Goal: Task Accomplishment & Management: Use online tool/utility

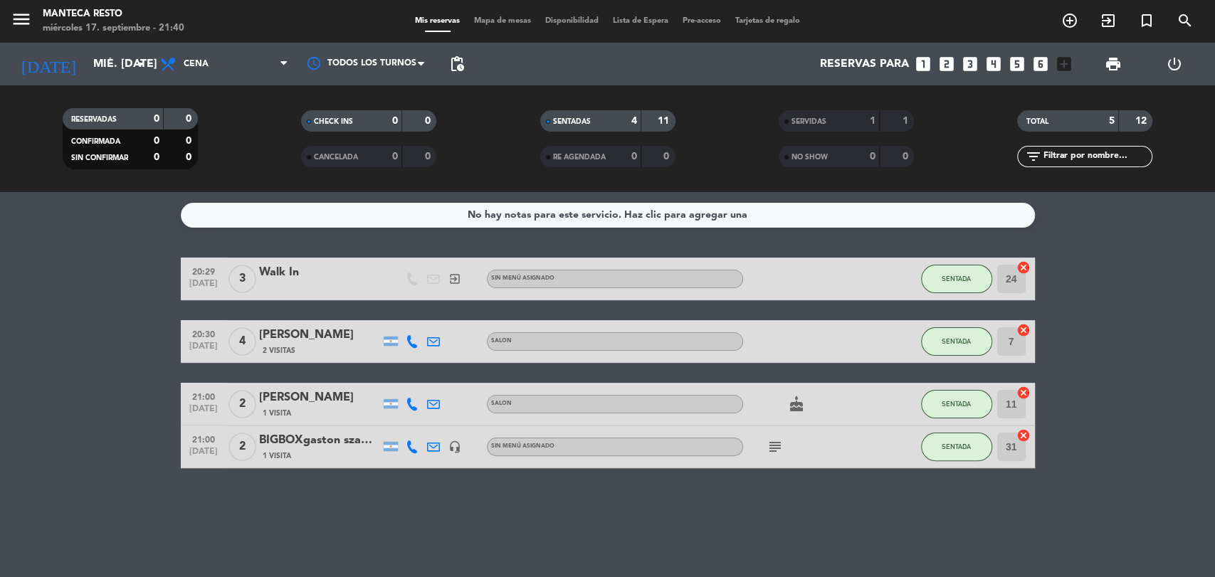
click at [505, 19] on span "Mapa de mesas" at bounding box center [502, 21] width 71 height 8
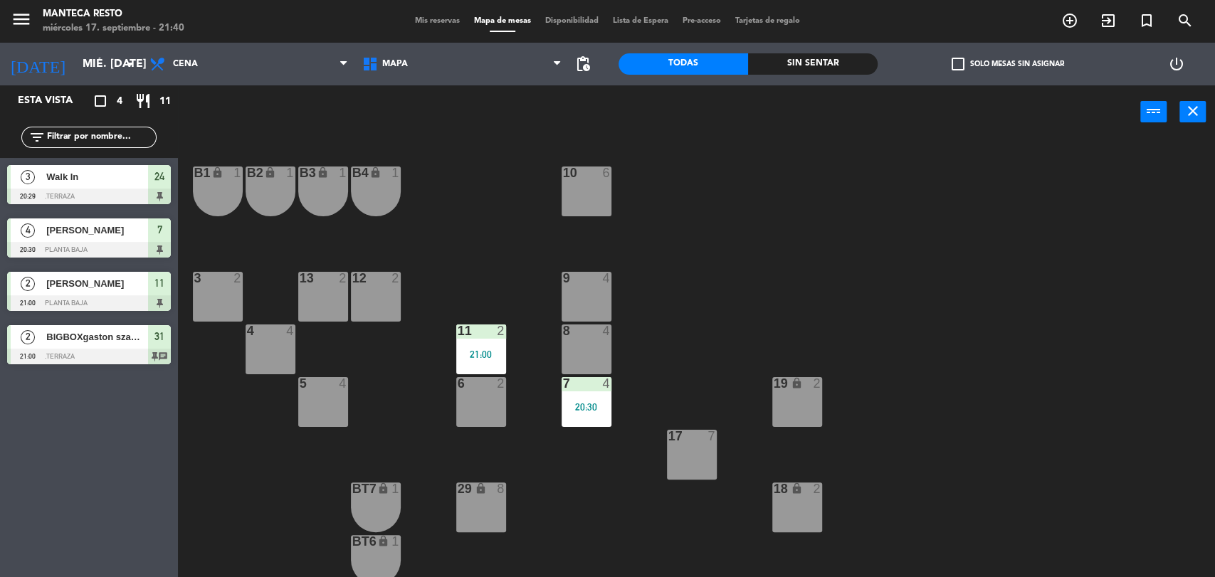
click at [268, 354] on div "4 4" at bounding box center [271, 350] width 50 height 50
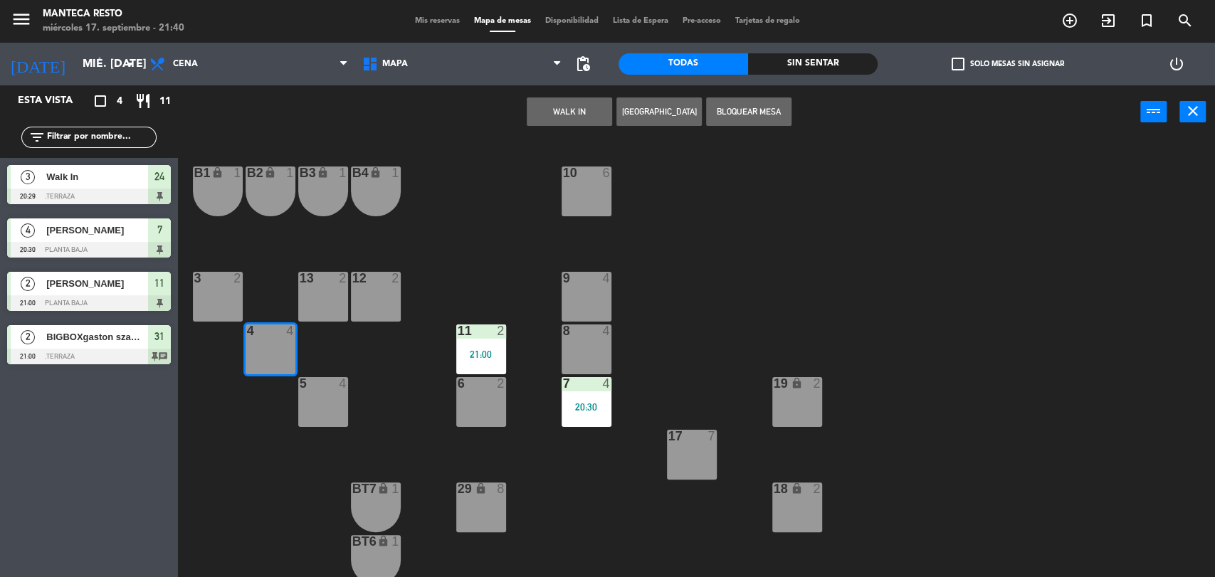
click at [566, 116] on button "WALK IN" at bounding box center [569, 112] width 85 height 28
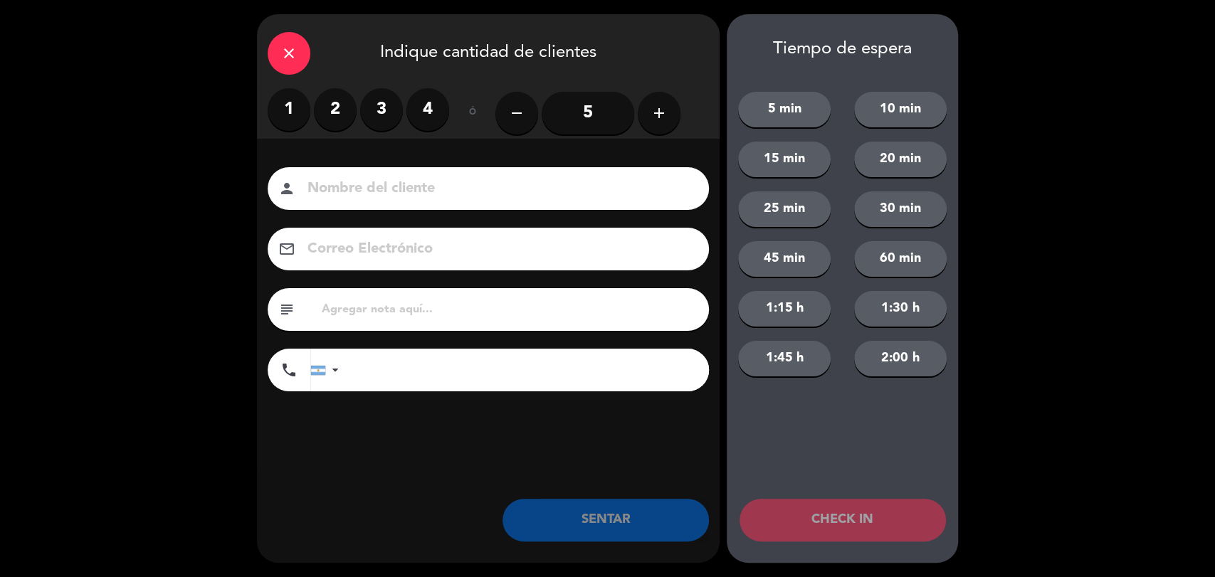
click at [419, 120] on label "4" at bounding box center [427, 109] width 43 height 43
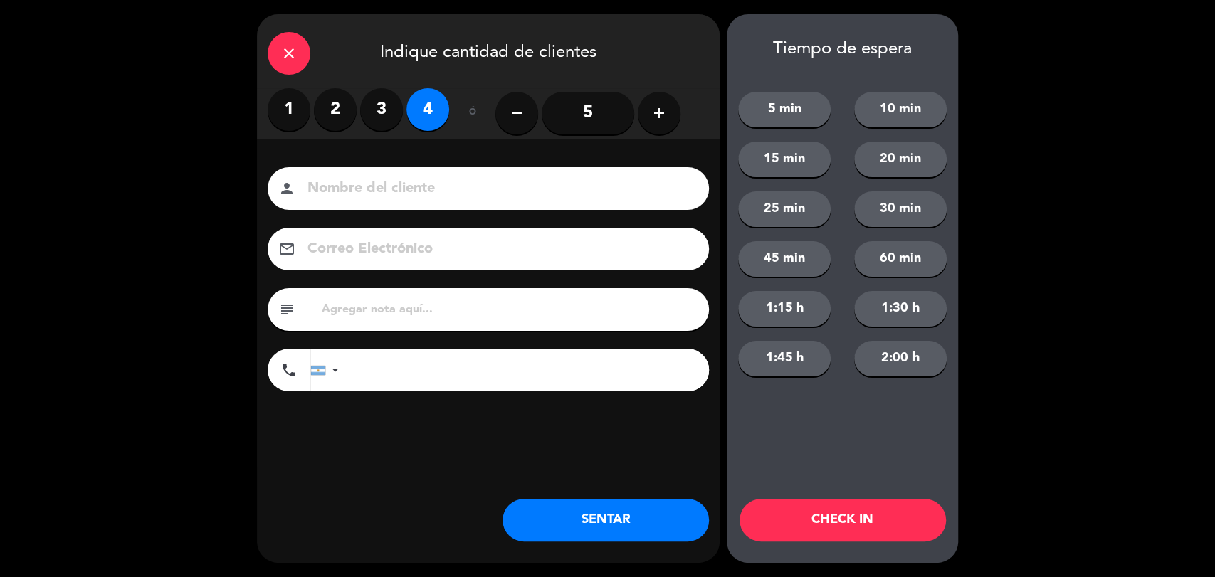
click at [590, 520] on button "SENTAR" at bounding box center [605, 520] width 206 height 43
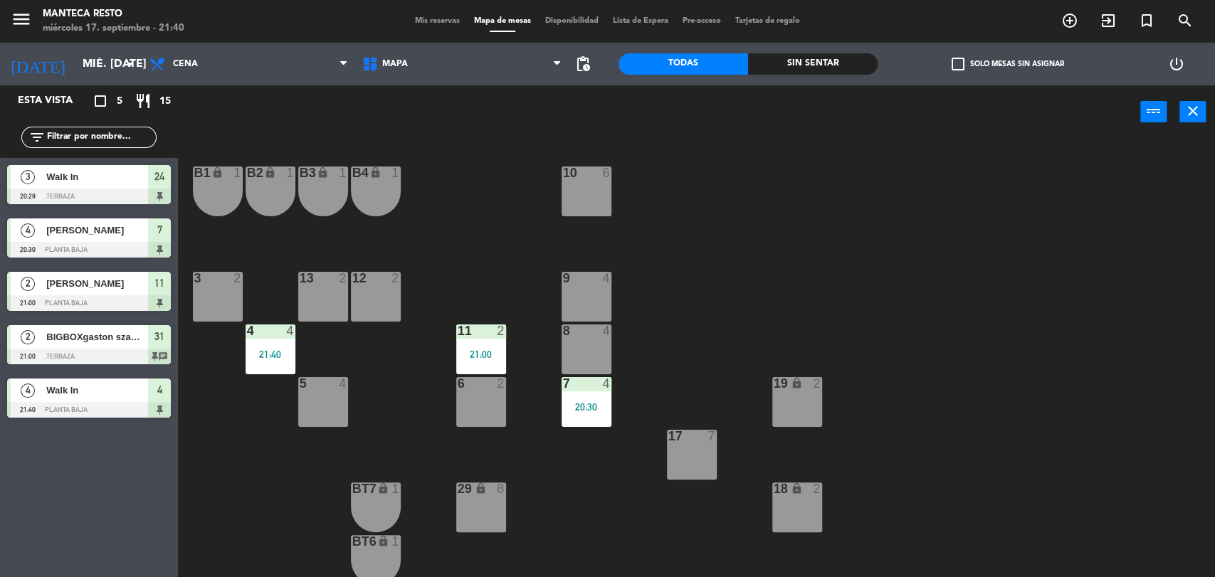
click at [422, 25] on span "Mis reservas" at bounding box center [437, 21] width 59 height 8
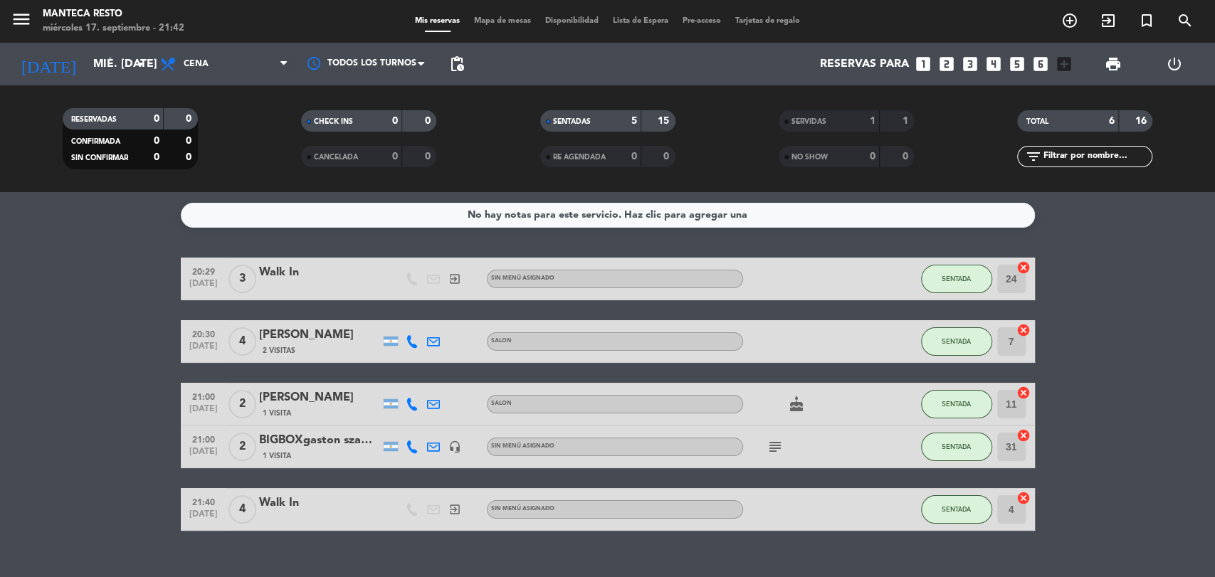
click at [475, 25] on span "Mapa de mesas" at bounding box center [502, 21] width 71 height 8
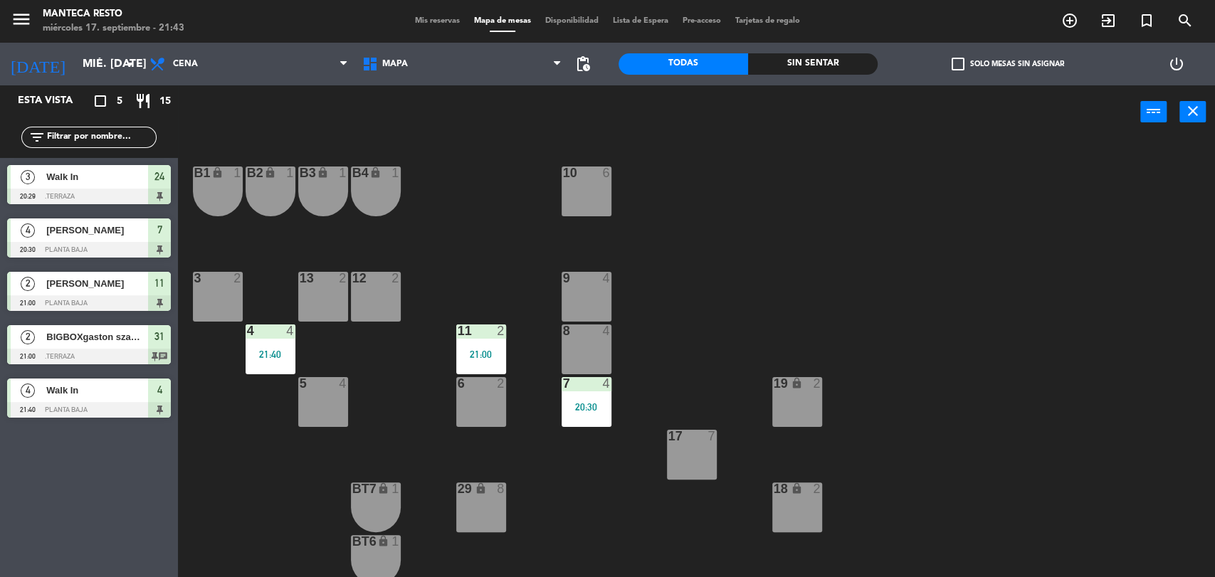
click at [218, 302] on div "3 2" at bounding box center [218, 297] width 50 height 50
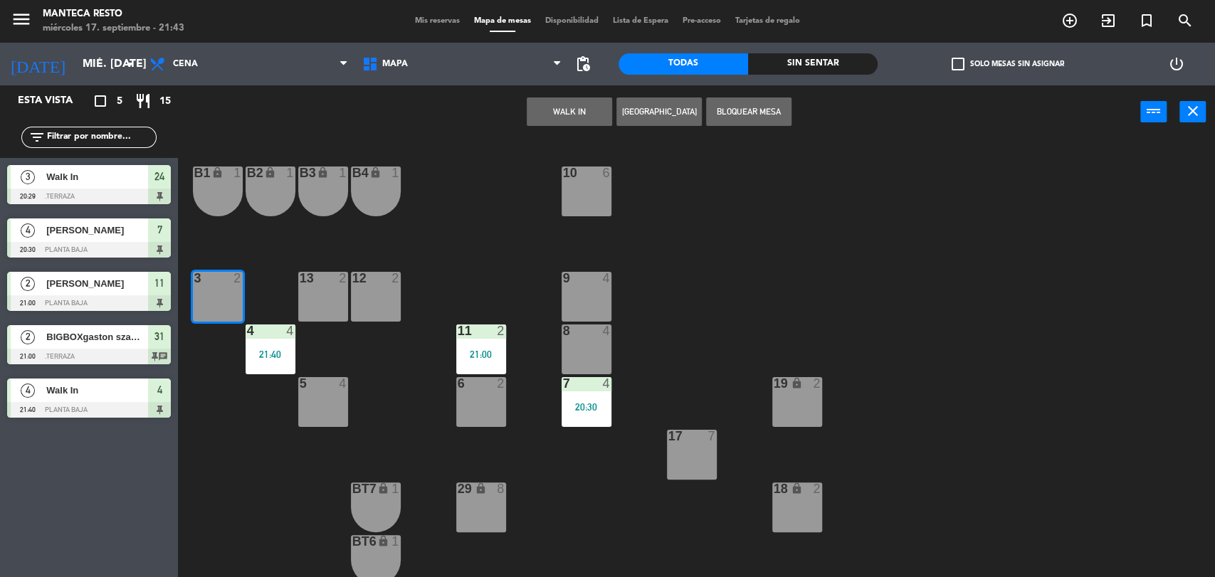
click at [584, 115] on button "WALK IN" at bounding box center [569, 112] width 85 height 28
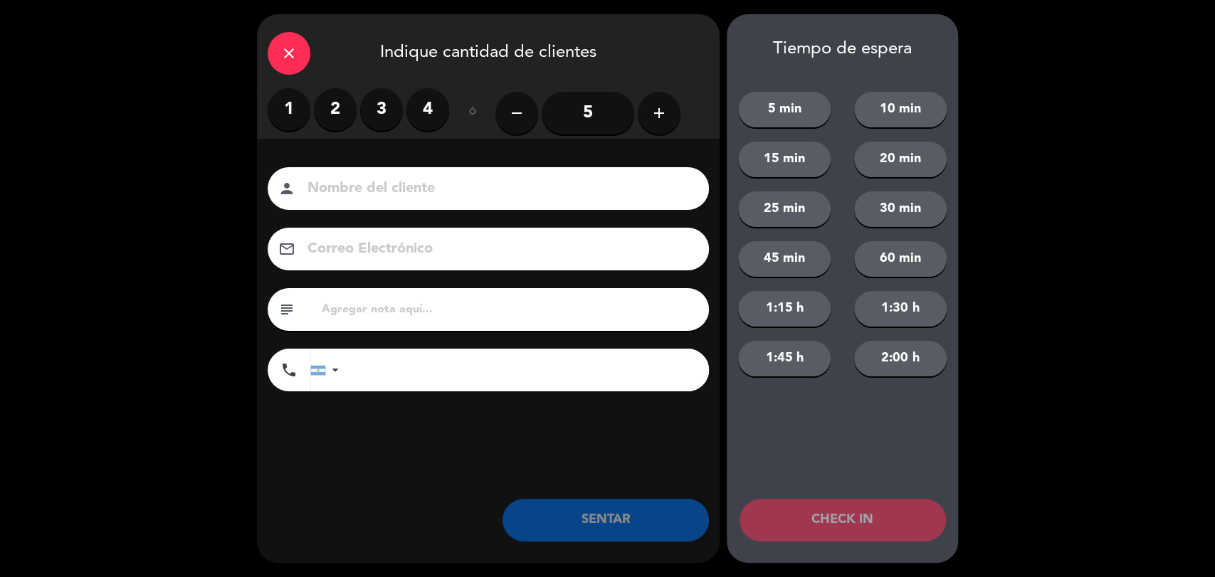
click at [337, 105] on label "2" at bounding box center [335, 109] width 43 height 43
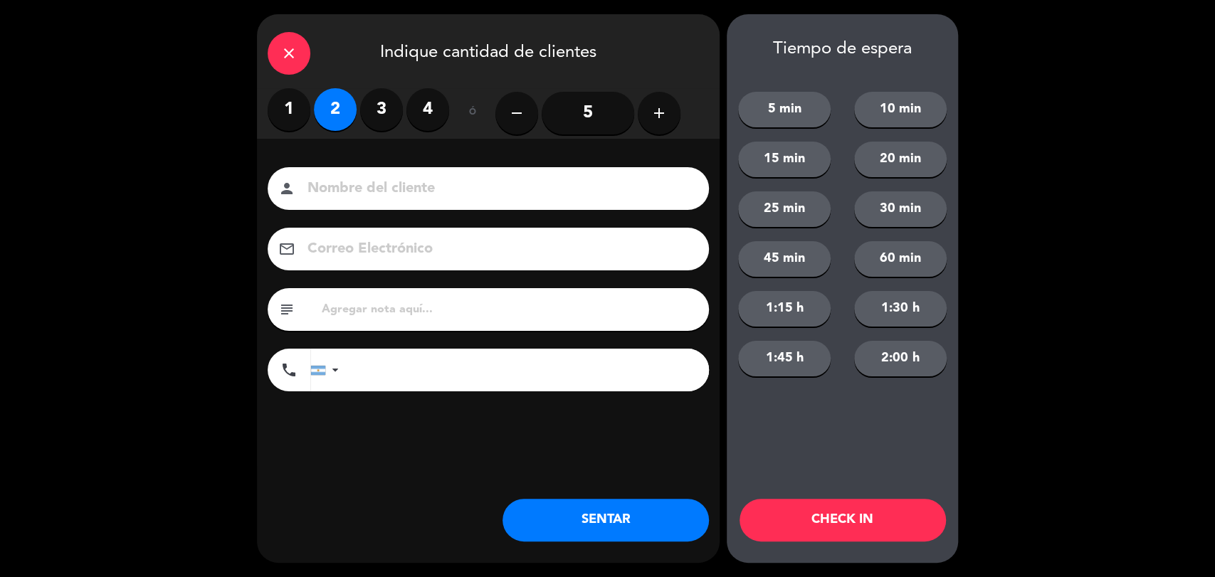
click at [649, 521] on button "SENTAR" at bounding box center [605, 520] width 206 height 43
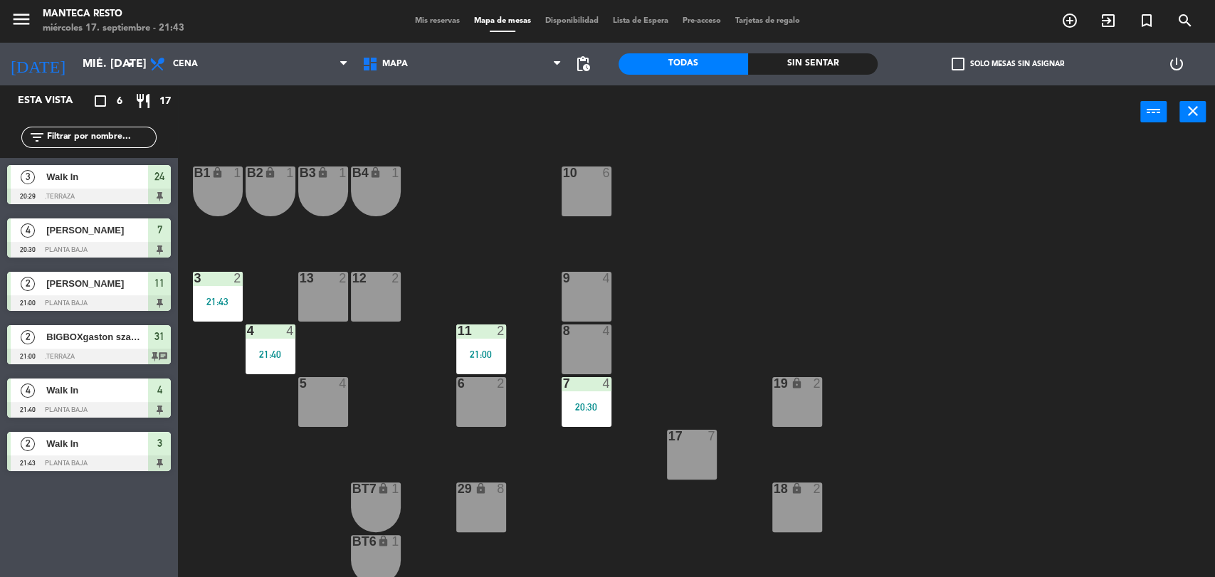
click at [417, 22] on span "Mis reservas" at bounding box center [437, 21] width 59 height 8
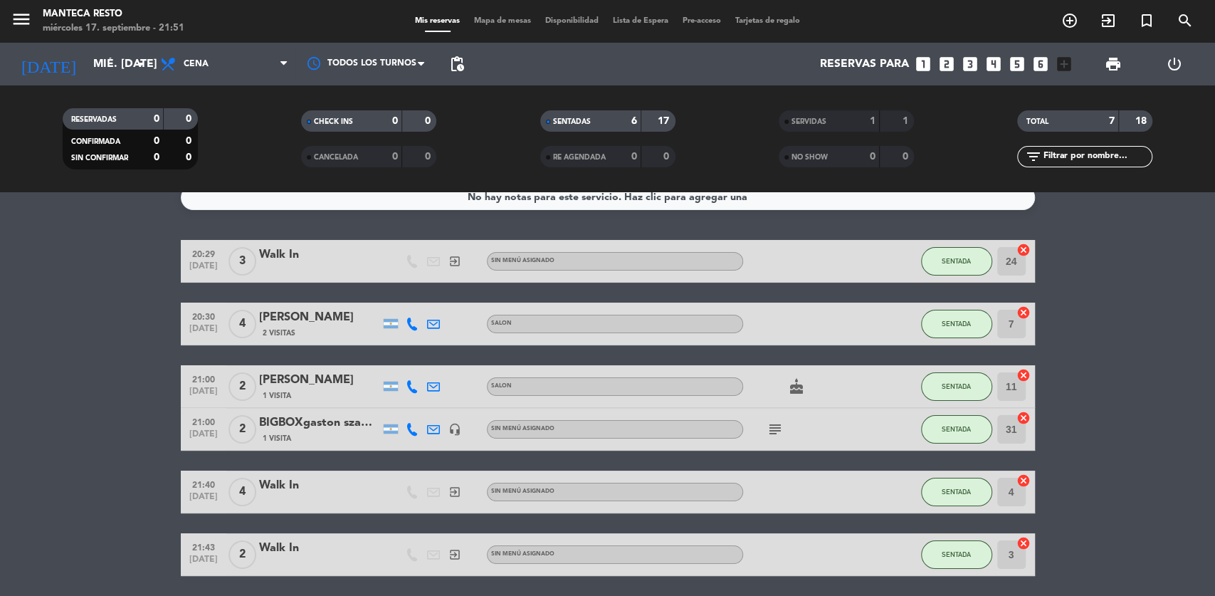
scroll to position [68, 0]
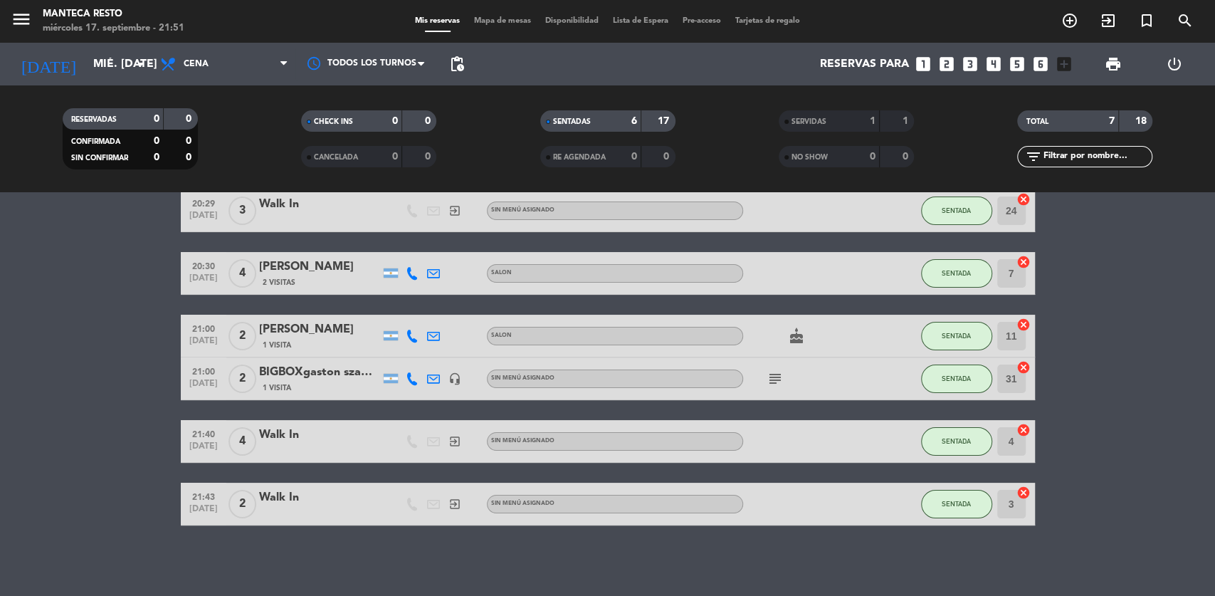
click at [512, 27] on div "Mis reservas Mapa de mesas Disponibilidad Lista de Espera Pre-acceso Tarjetas d…" at bounding box center [607, 21] width 399 height 13
click at [515, 20] on span "Mapa de mesas" at bounding box center [502, 21] width 71 height 8
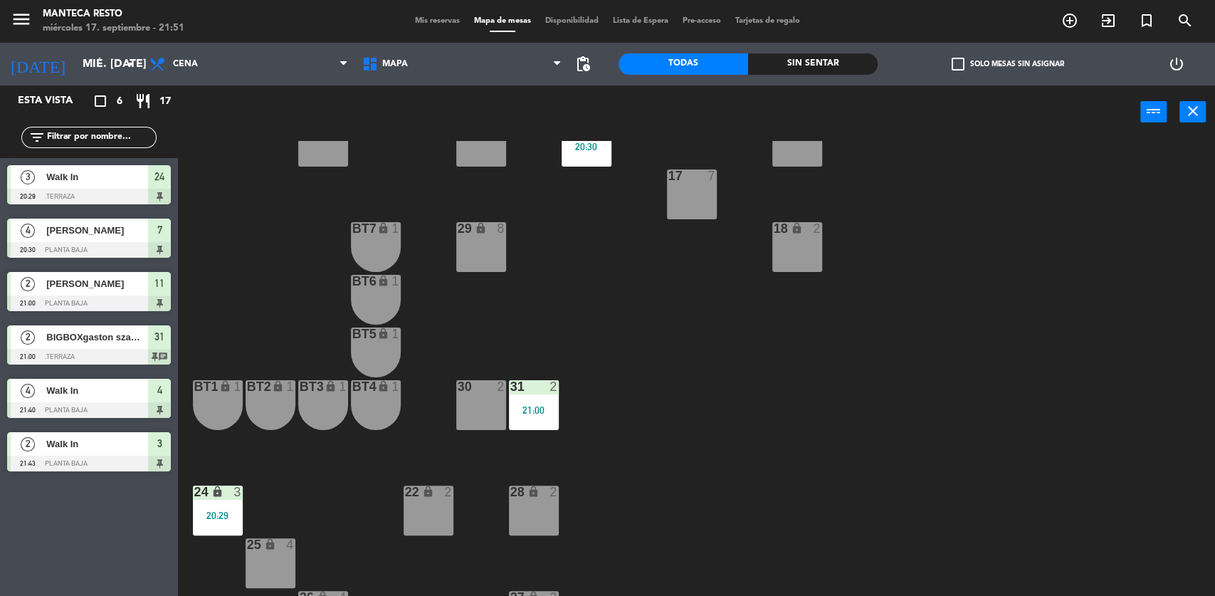
scroll to position [302, 0]
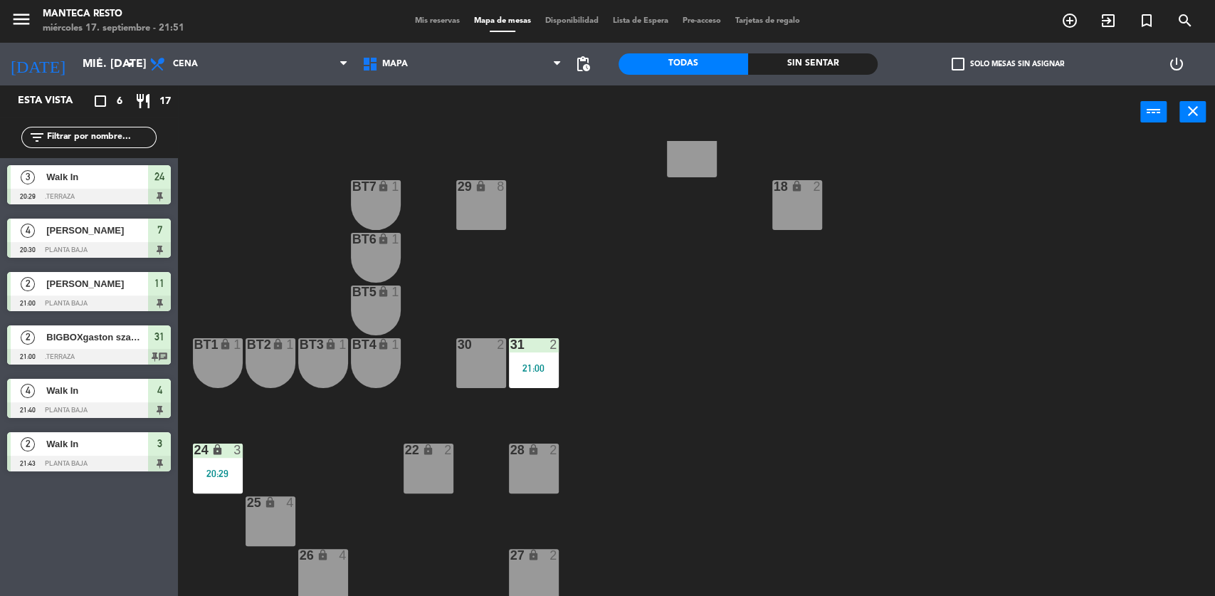
click at [533, 553] on icon "lock" at bounding box center [533, 555] width 12 height 12
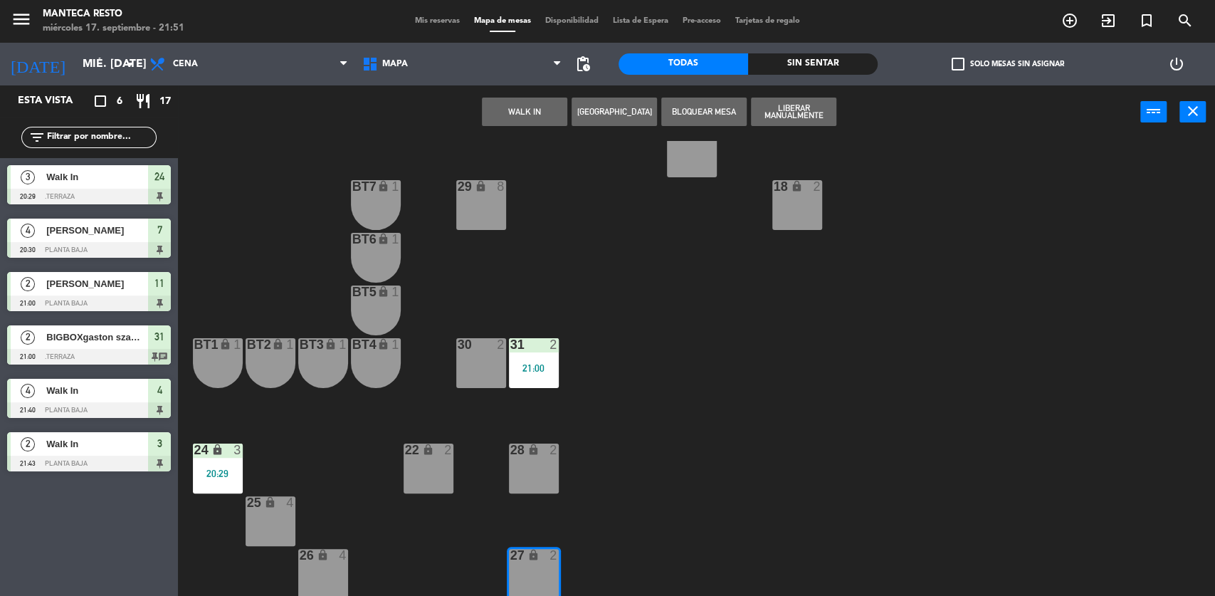
click at [534, 105] on button "WALK IN" at bounding box center [524, 112] width 85 height 28
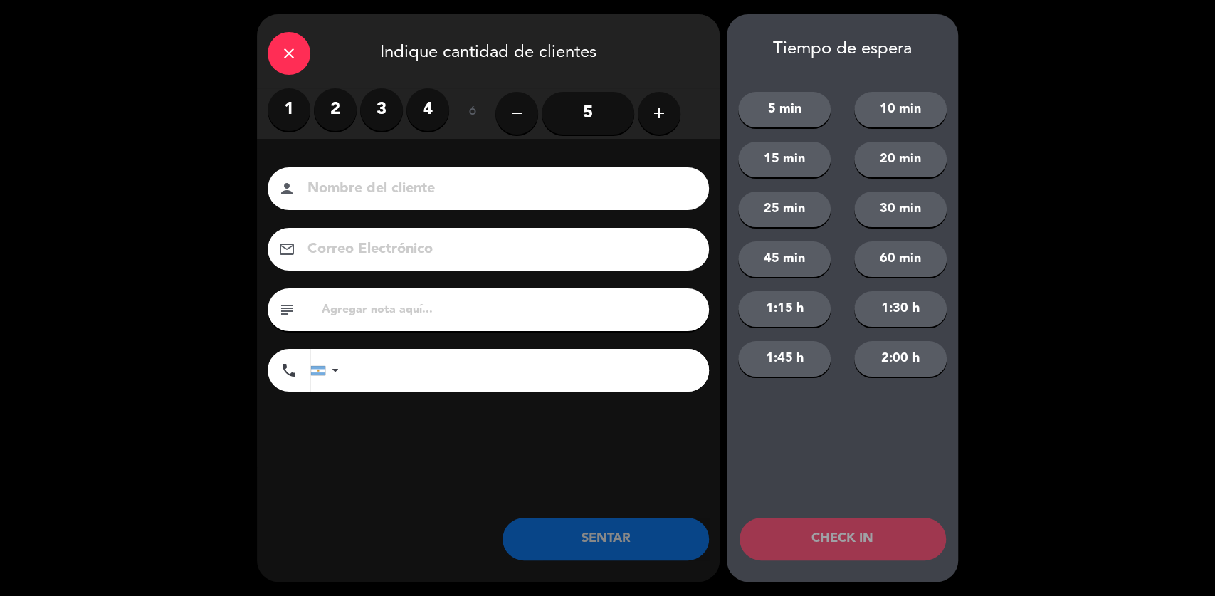
click at [327, 107] on label "2" at bounding box center [335, 109] width 43 height 43
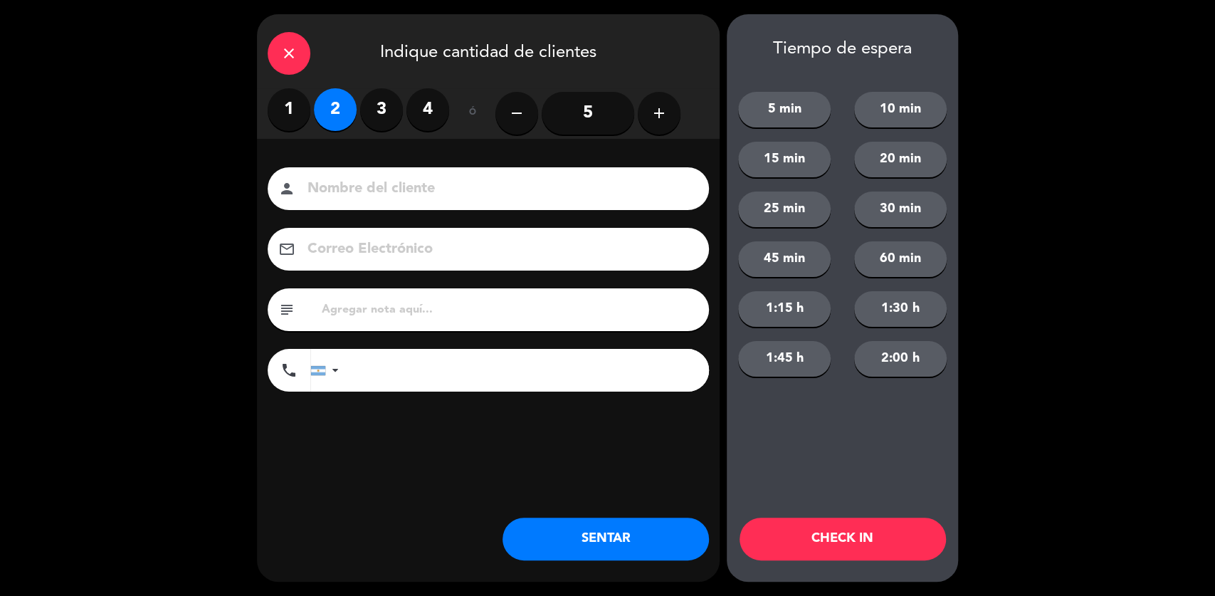
click at [654, 549] on button "SENTAR" at bounding box center [605, 538] width 206 height 43
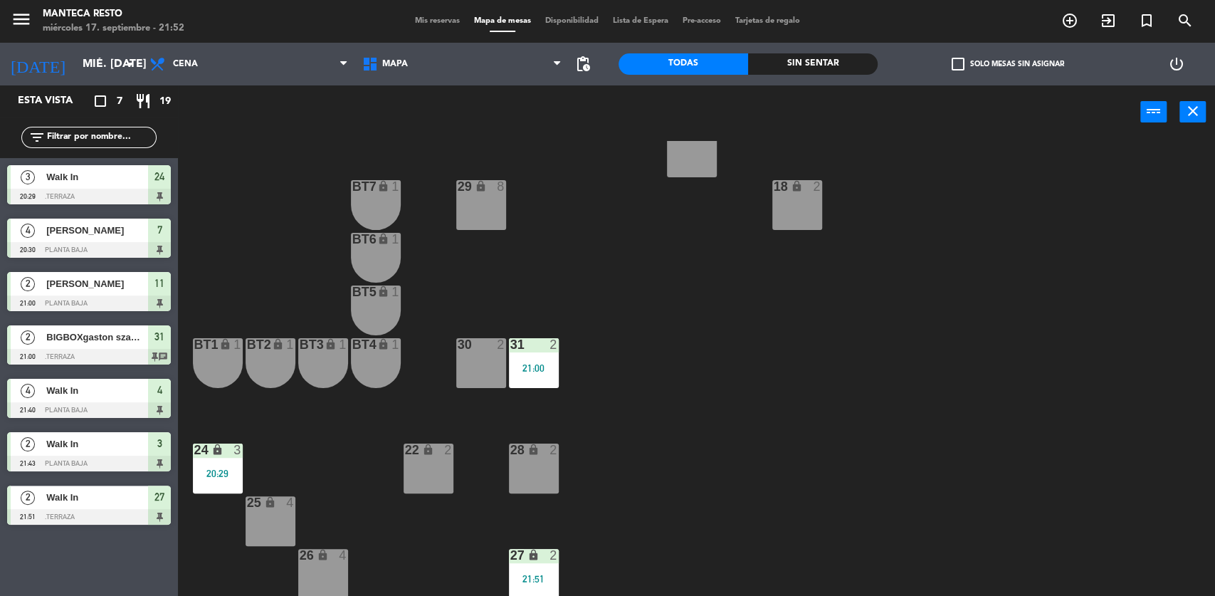
click at [423, 19] on span "Mis reservas" at bounding box center [437, 21] width 59 height 8
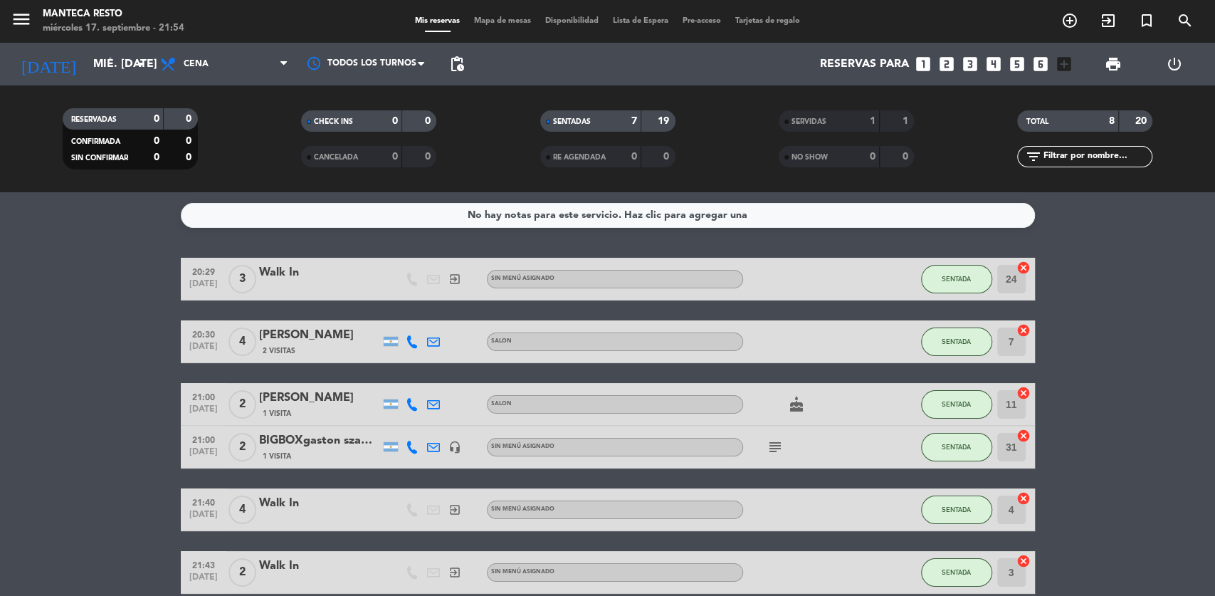
click at [1160, 456] on bookings-row "20:29 [DATE] 3 Walk In exit_to_app Sin menú asignado SENTADA 24 cancel 20:30 [D…" at bounding box center [607, 457] width 1215 height 399
click at [968, 284] on button "SENTADA" at bounding box center [956, 279] width 71 height 28
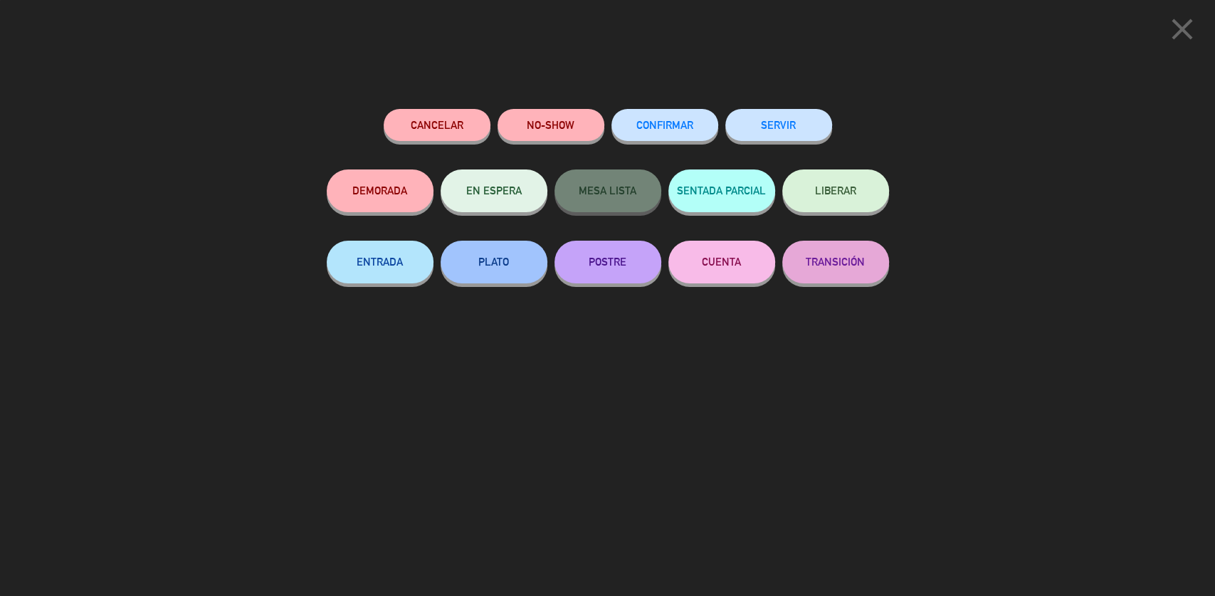
click at [775, 133] on button "SERVIR" at bounding box center [778, 125] width 107 height 32
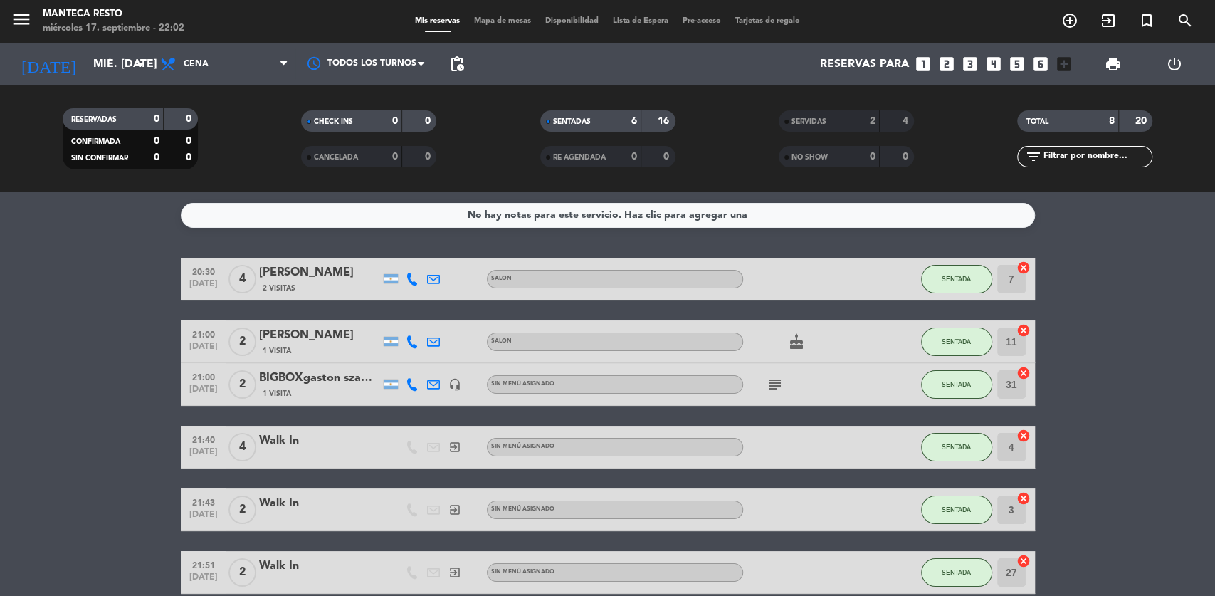
scroll to position [68, 0]
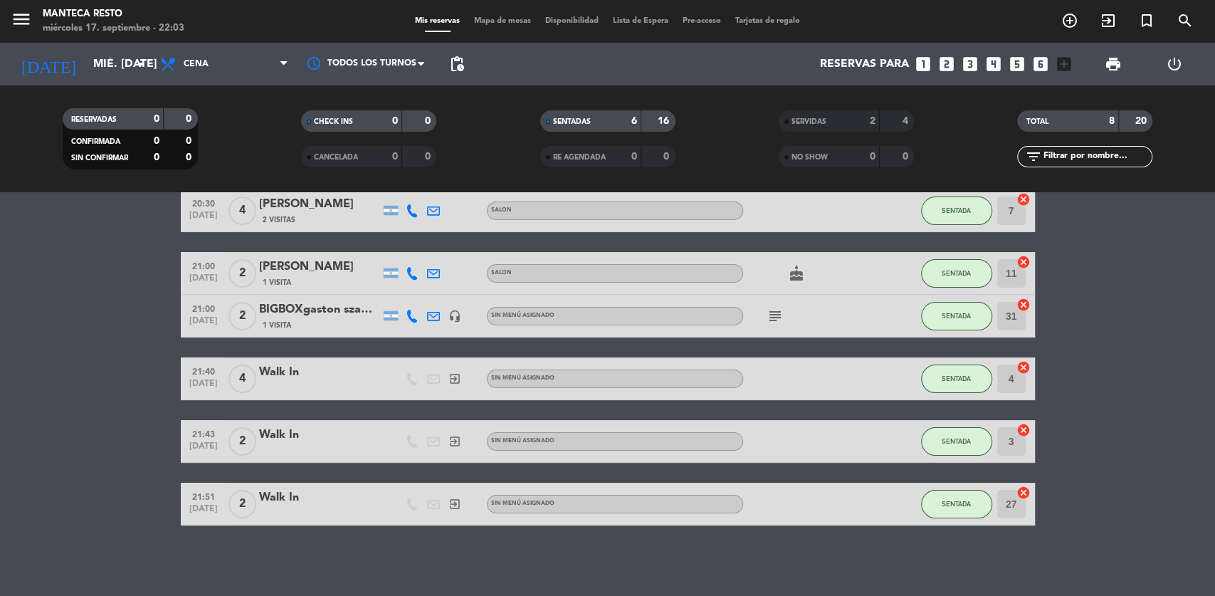
click at [490, 33] on div "menu Manteca Resto miércoles 17. septiembre - 22:03 Mis reservas Mapa de mesas …" at bounding box center [607, 21] width 1215 height 43
click at [492, 19] on span "Mapa de mesas" at bounding box center [502, 21] width 71 height 8
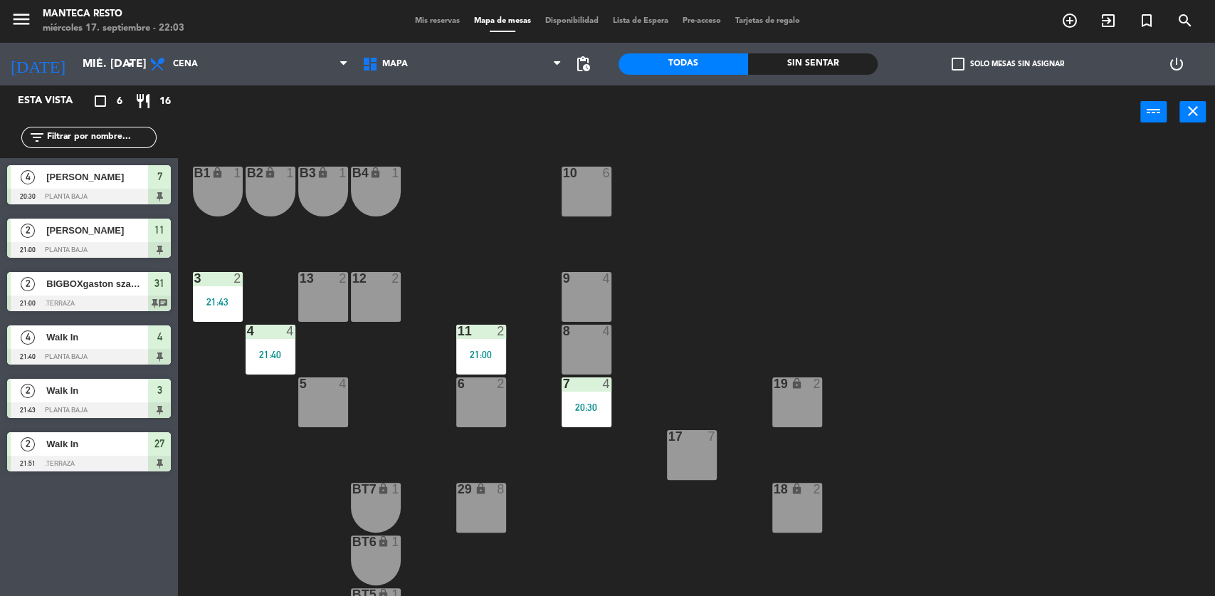
click at [472, 404] on div "6 2" at bounding box center [481, 402] width 50 height 50
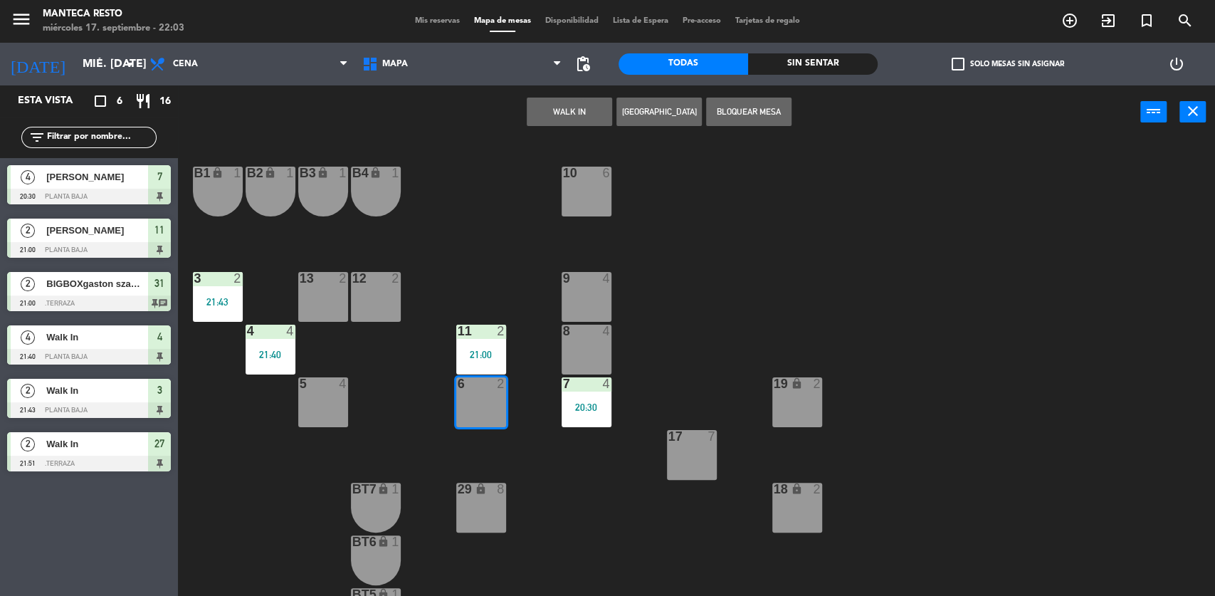
click at [584, 112] on button "WALK IN" at bounding box center [569, 112] width 85 height 28
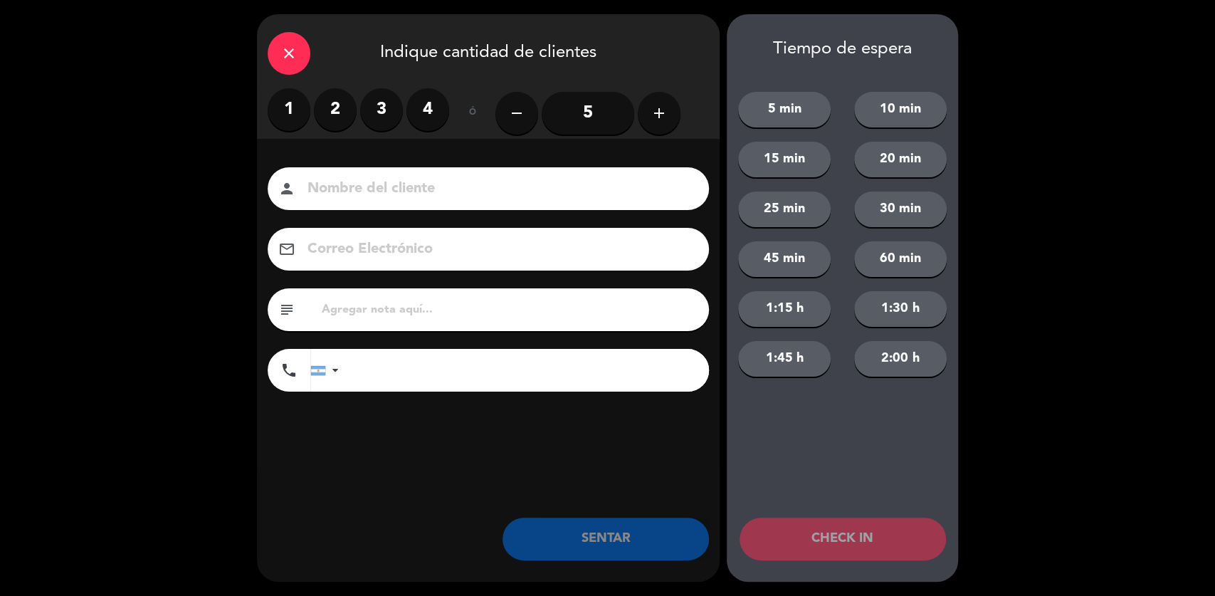
click at [342, 112] on label "2" at bounding box center [335, 109] width 43 height 43
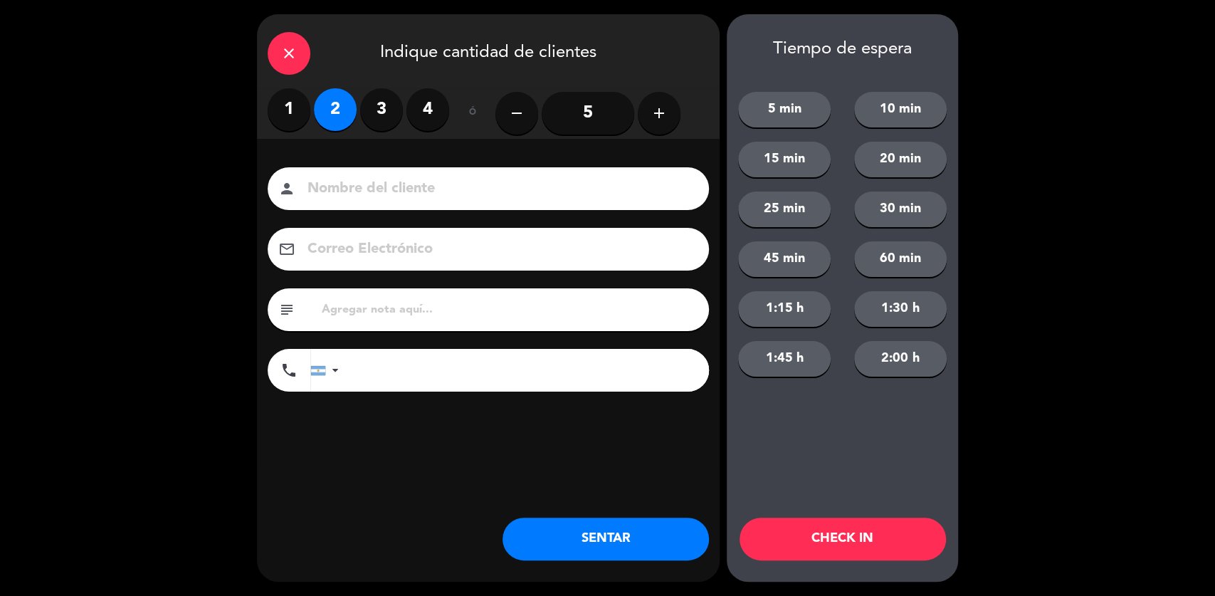
click at [592, 546] on button "SENTAR" at bounding box center [605, 538] width 206 height 43
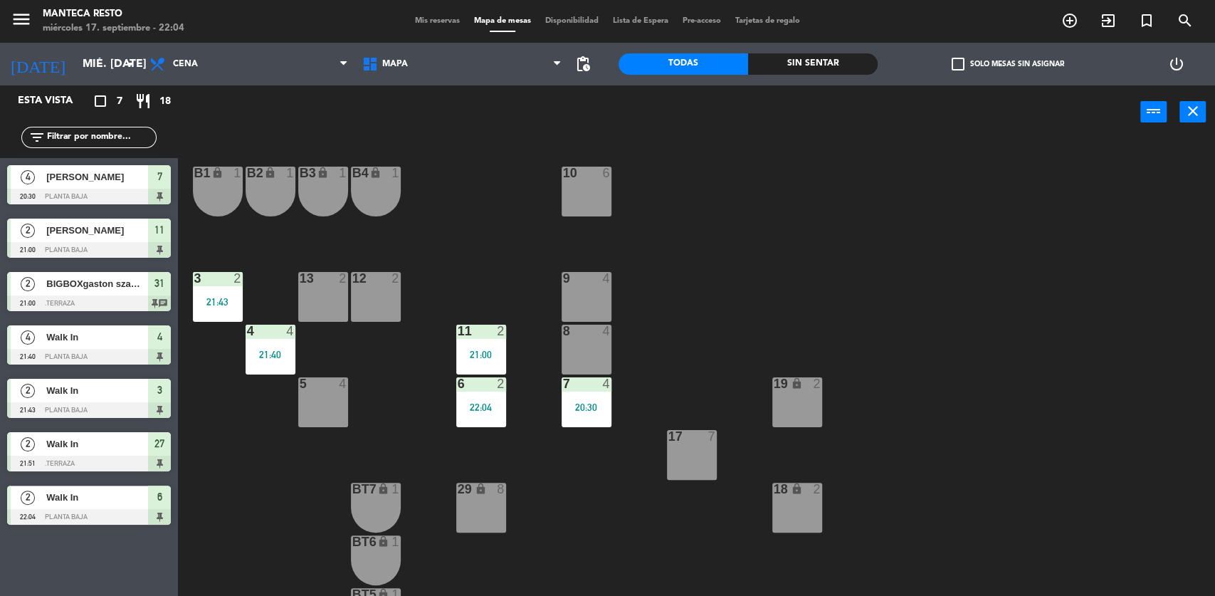
click at [438, 24] on span "Mis reservas" at bounding box center [437, 21] width 59 height 8
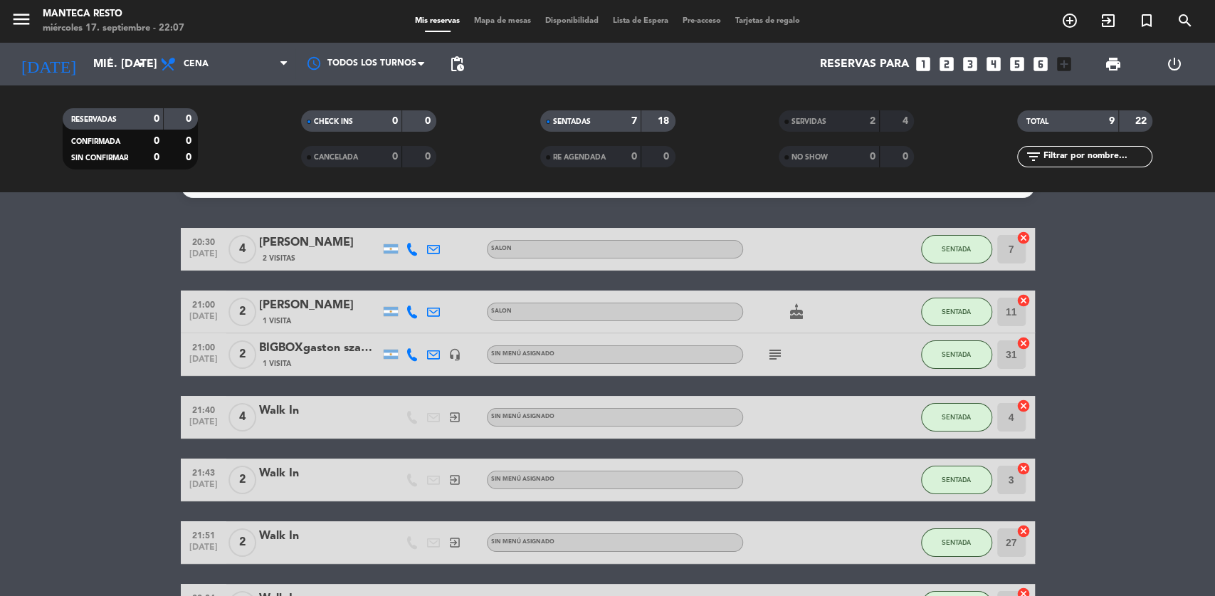
scroll to position [29, 0]
click at [491, 31] on div "menu Manteca Resto miércoles 17. septiembre - 22:13 Mis reservas Mapa de mesas …" at bounding box center [607, 21] width 1215 height 43
click at [487, 17] on span "Mapa de mesas" at bounding box center [502, 21] width 71 height 8
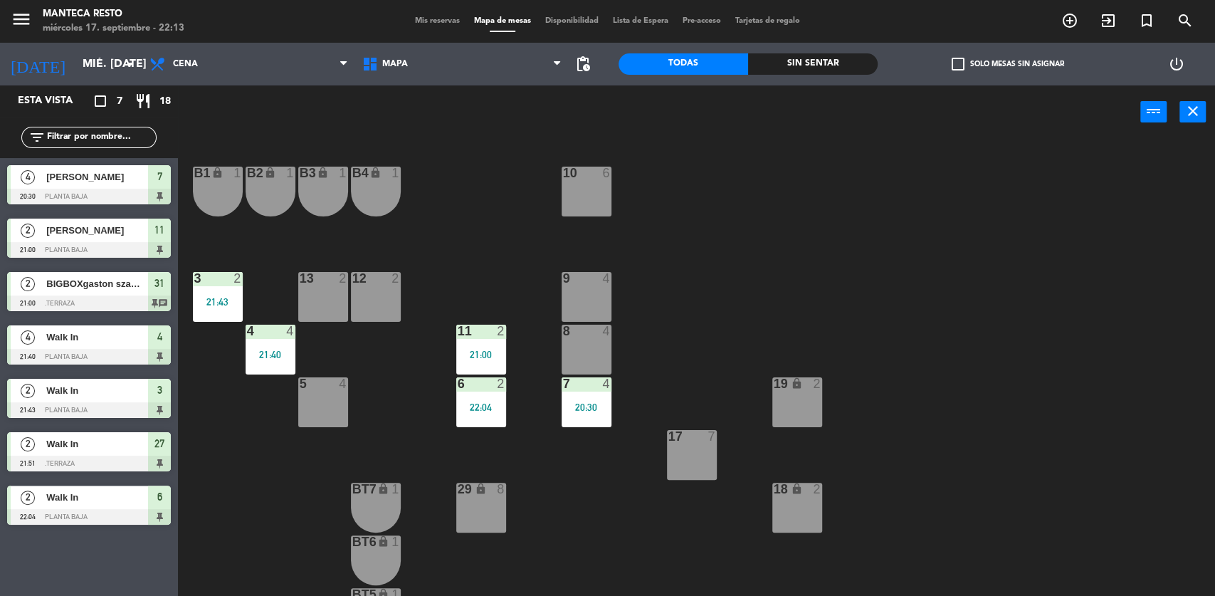
click at [419, 23] on span "Mis reservas" at bounding box center [437, 21] width 59 height 8
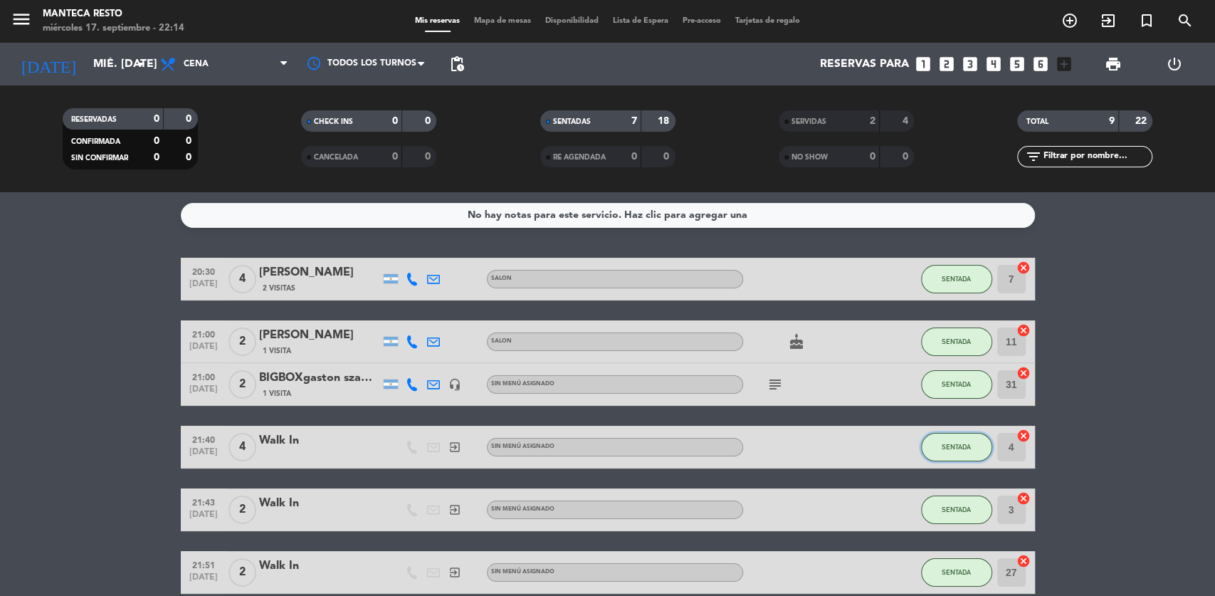
click at [954, 455] on button "SENTADA" at bounding box center [956, 447] width 71 height 28
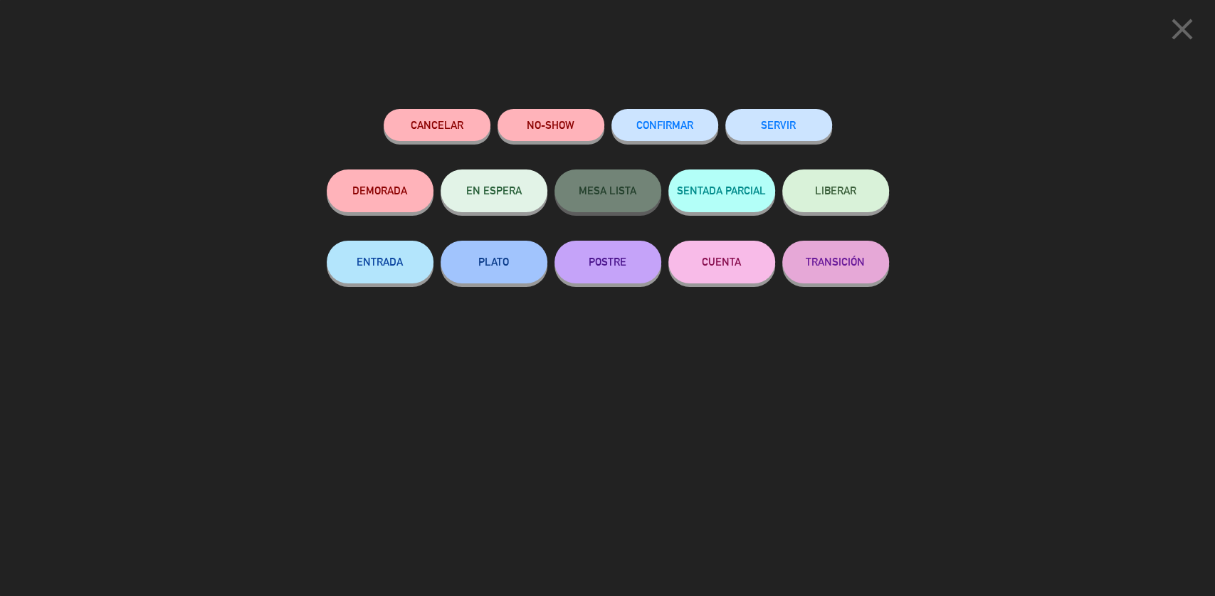
click at [789, 125] on button "SERVIR" at bounding box center [778, 125] width 107 height 32
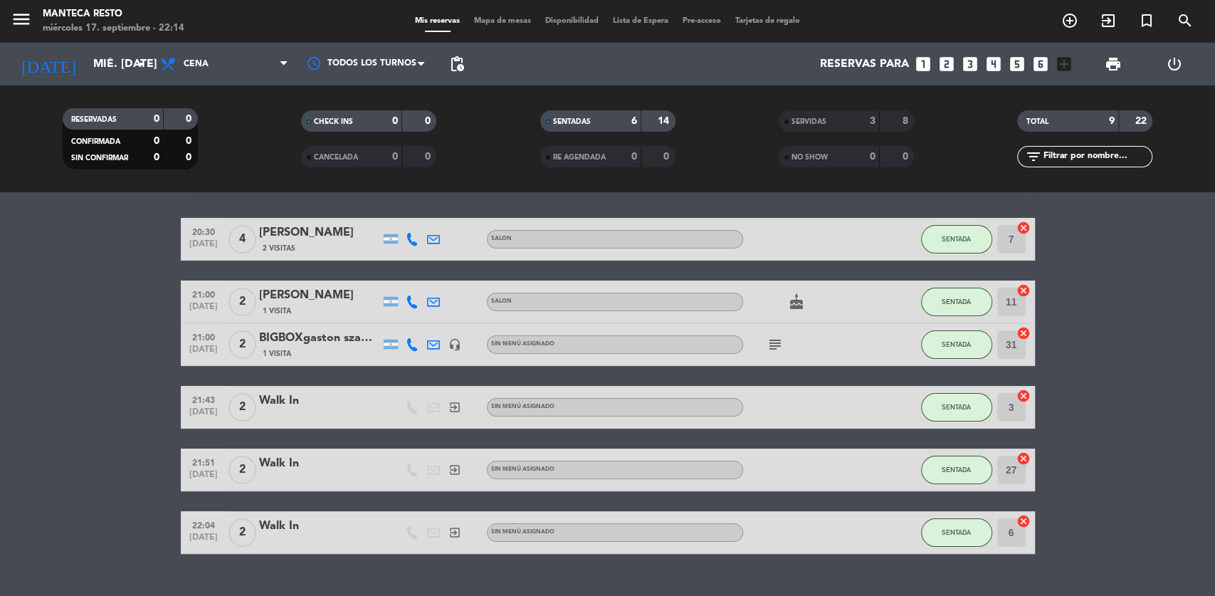
scroll to position [42, 0]
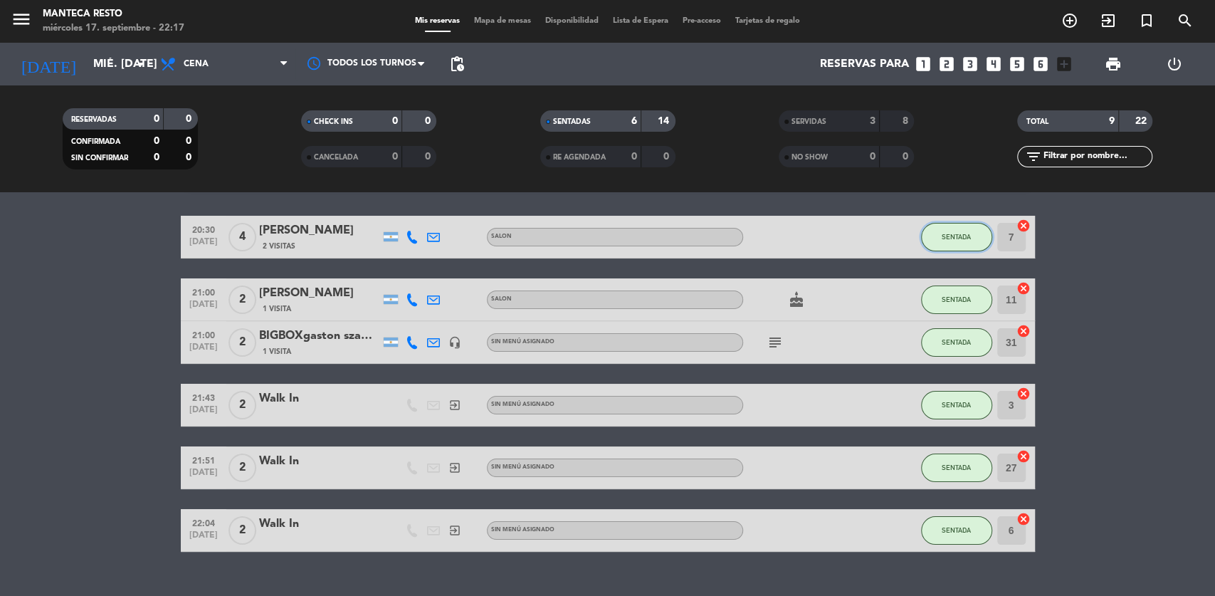
click at [969, 238] on span "SENTADA" at bounding box center [956, 237] width 29 height 8
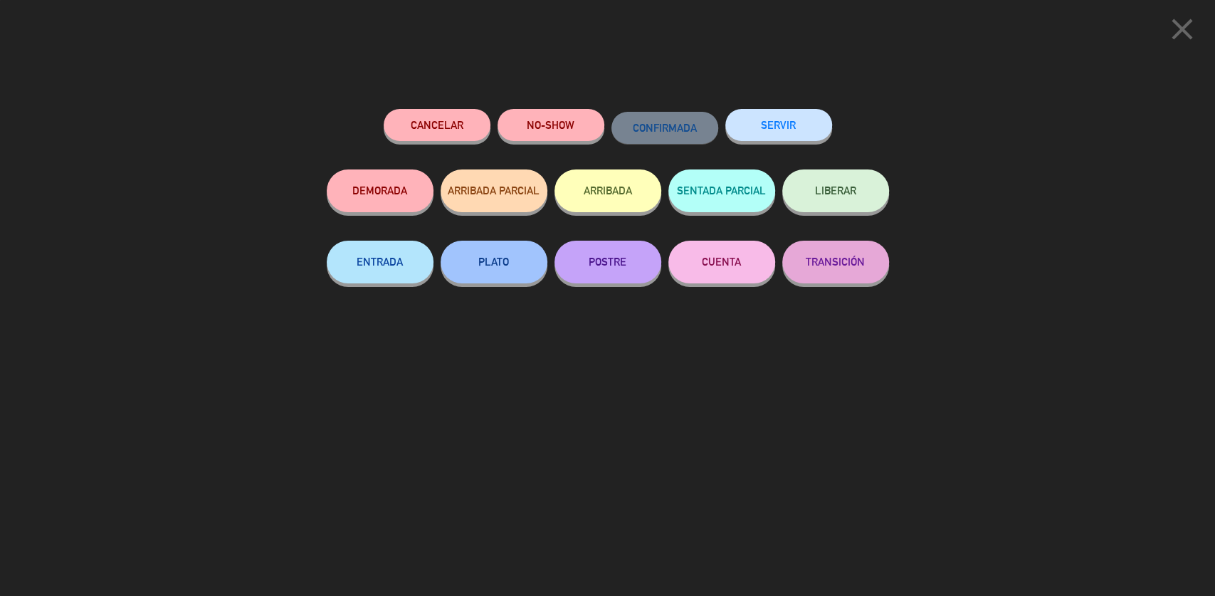
click at [799, 126] on button "SERVIR" at bounding box center [778, 125] width 107 height 32
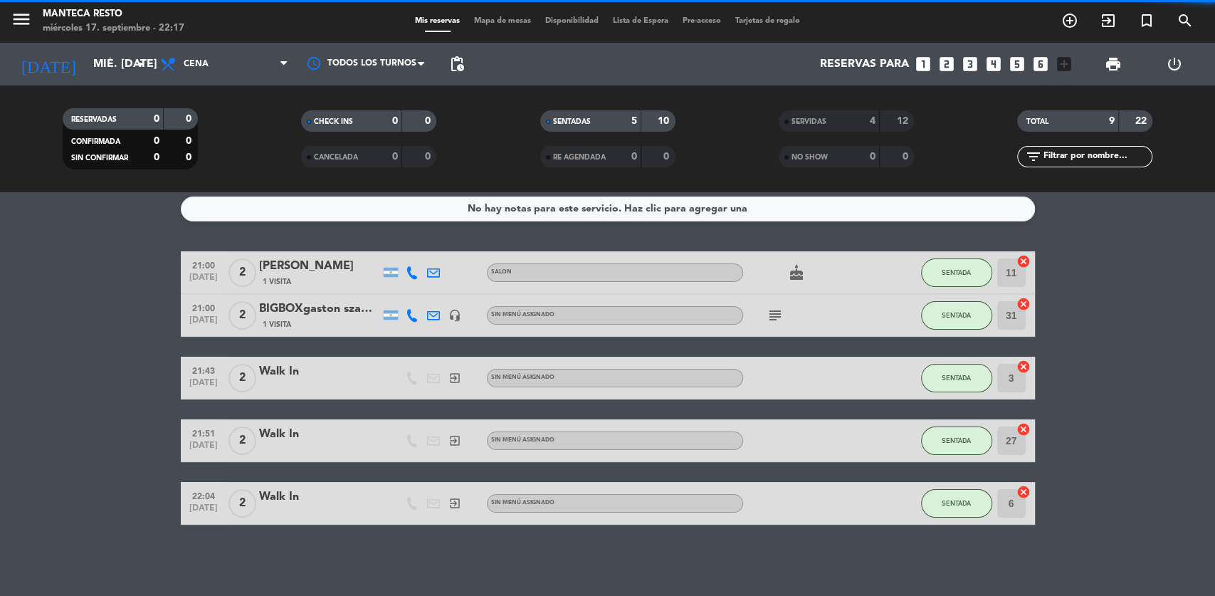
scroll to position [6, 0]
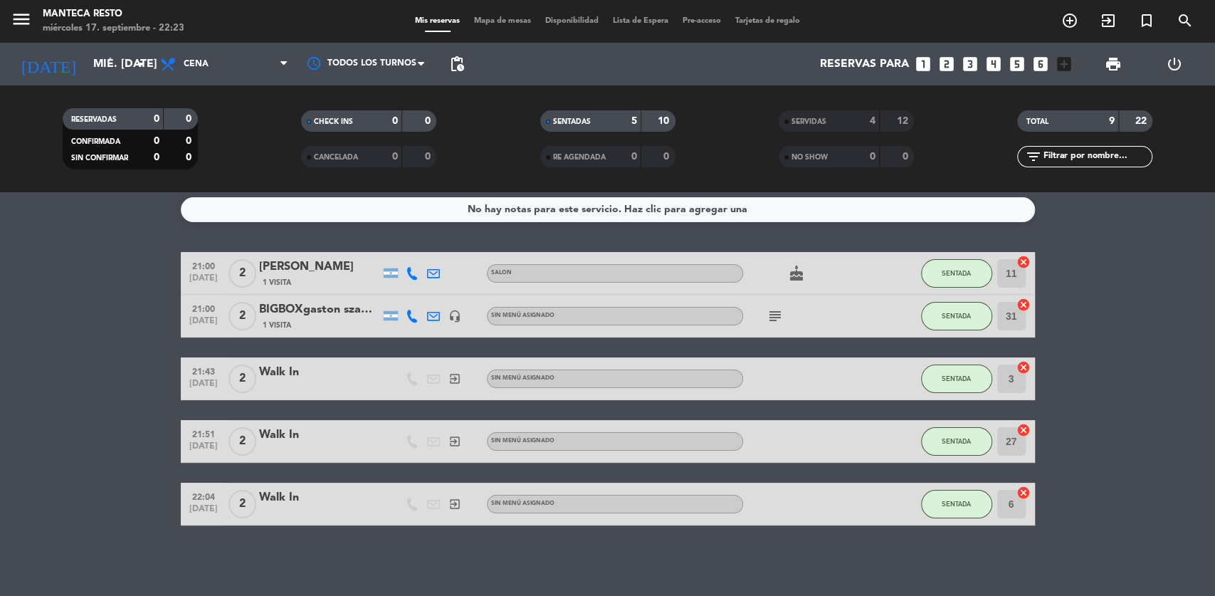
click at [128, 67] on input "mié. [DATE]" at bounding box center [161, 65] width 150 height 28
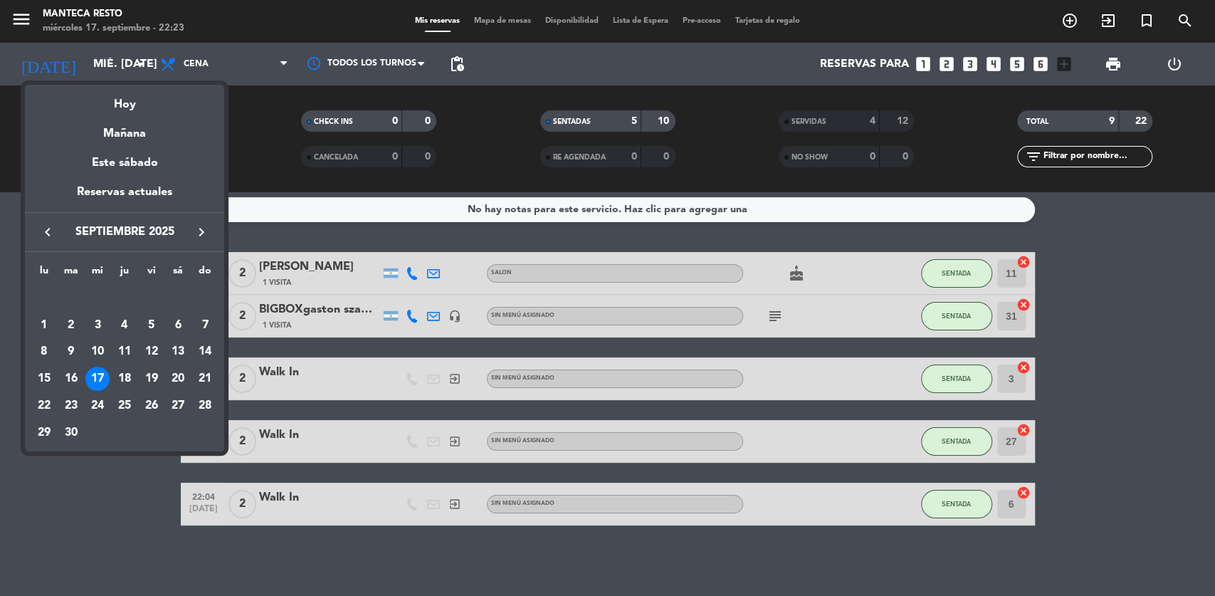
click at [124, 384] on div "18" at bounding box center [124, 379] width 24 height 24
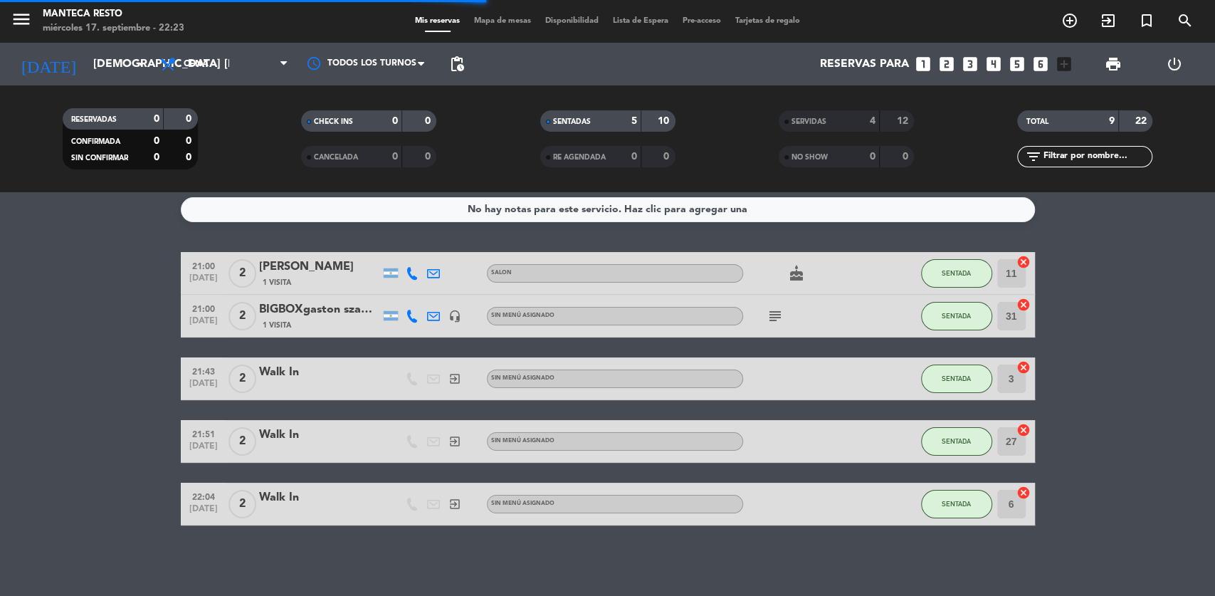
scroll to position [0, 0]
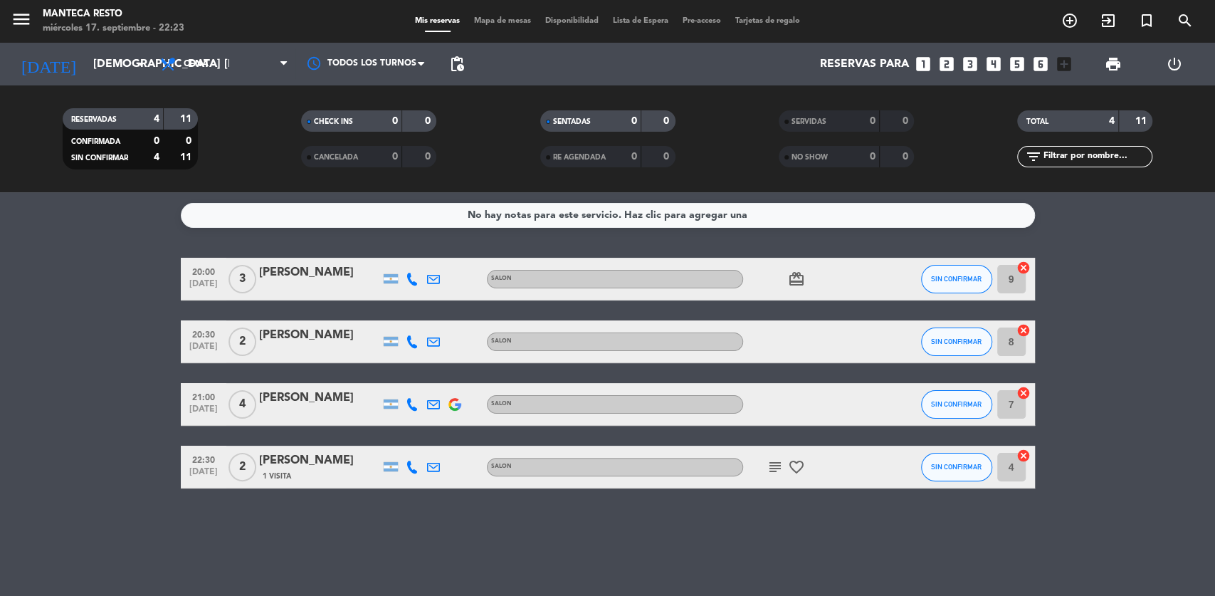
click at [122, 63] on input "[DEMOGRAPHIC_DATA] [DATE]" at bounding box center [161, 65] width 150 height 28
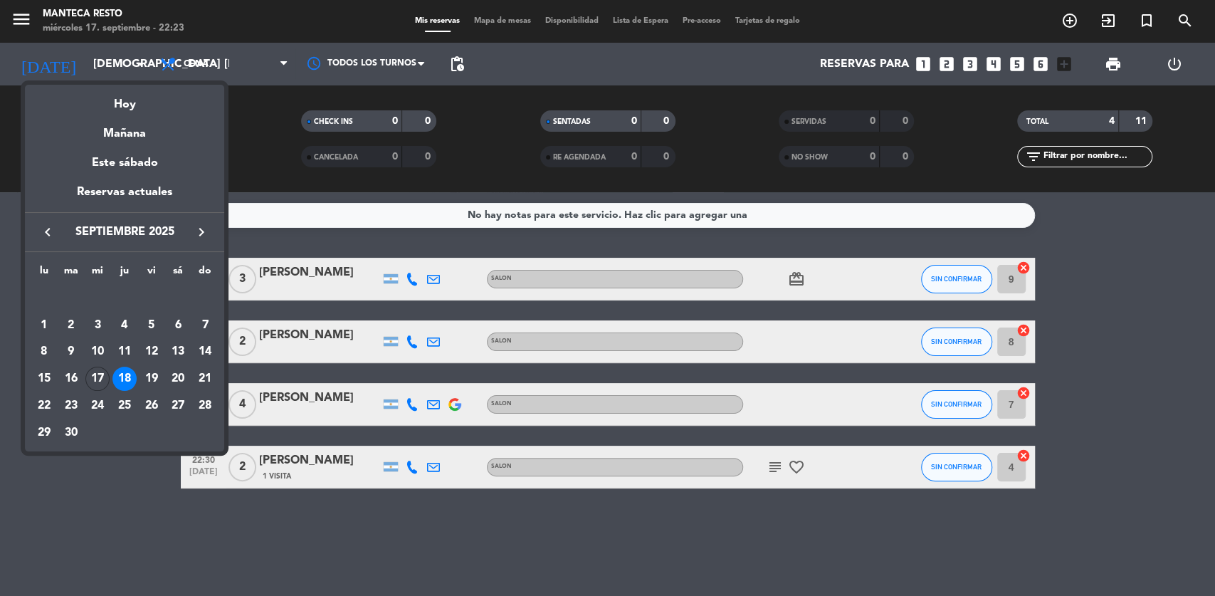
click at [156, 385] on div "19" at bounding box center [151, 379] width 24 height 24
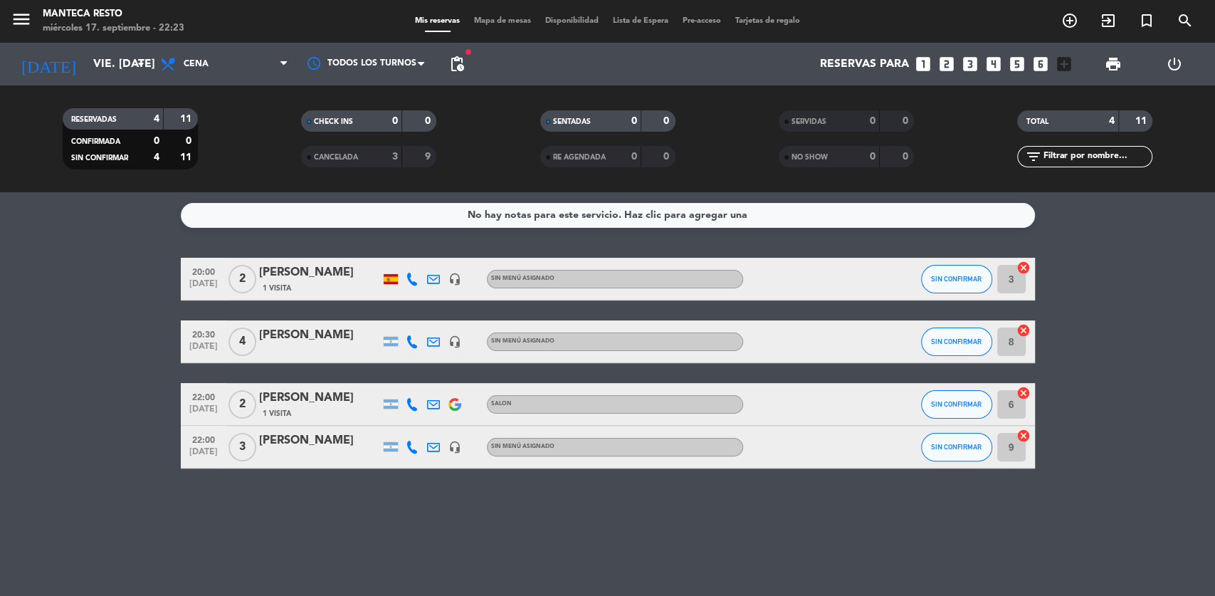
click at [134, 66] on icon "arrow_drop_down" at bounding box center [140, 64] width 17 height 17
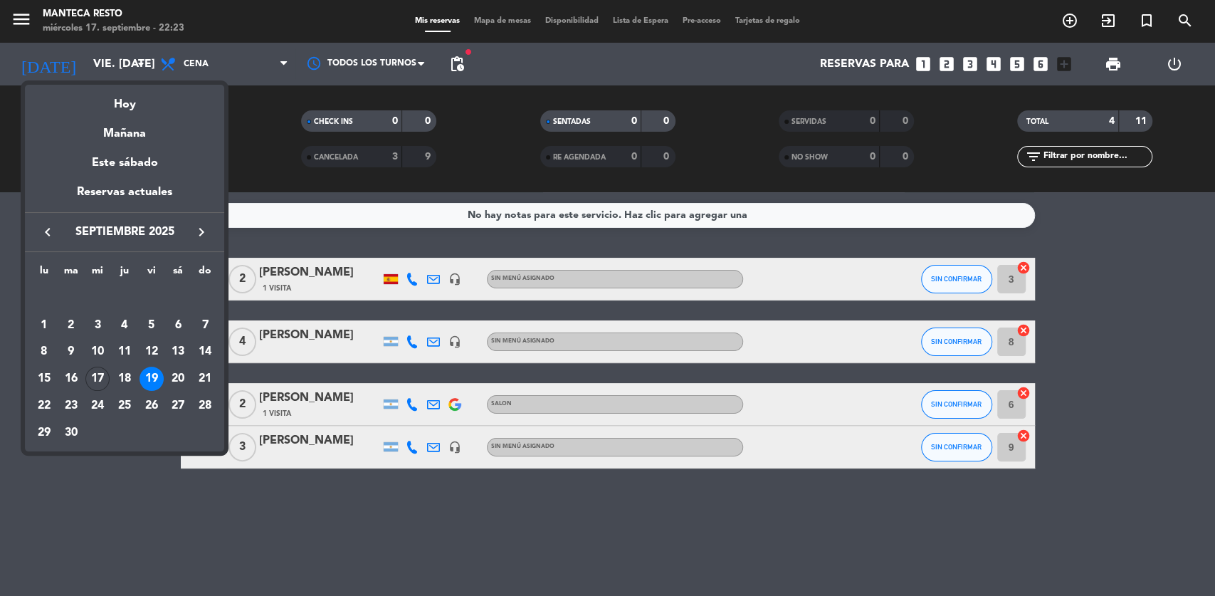
click at [178, 377] on div "20" at bounding box center [178, 379] width 24 height 24
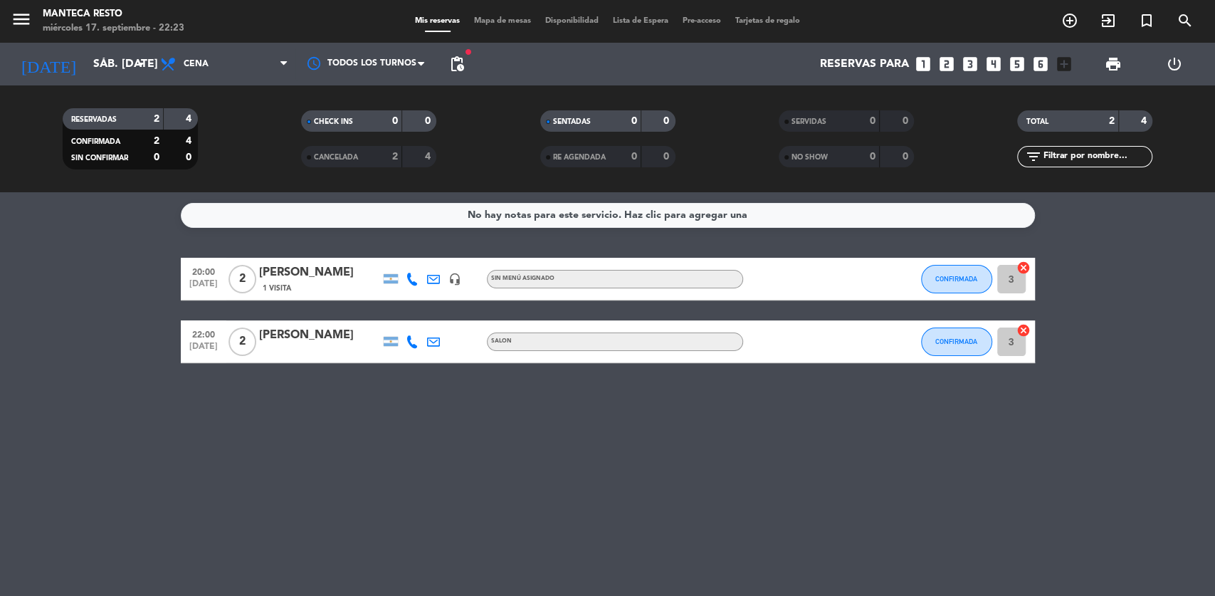
click at [135, 75] on input "sáb. [DATE]" at bounding box center [161, 65] width 150 height 28
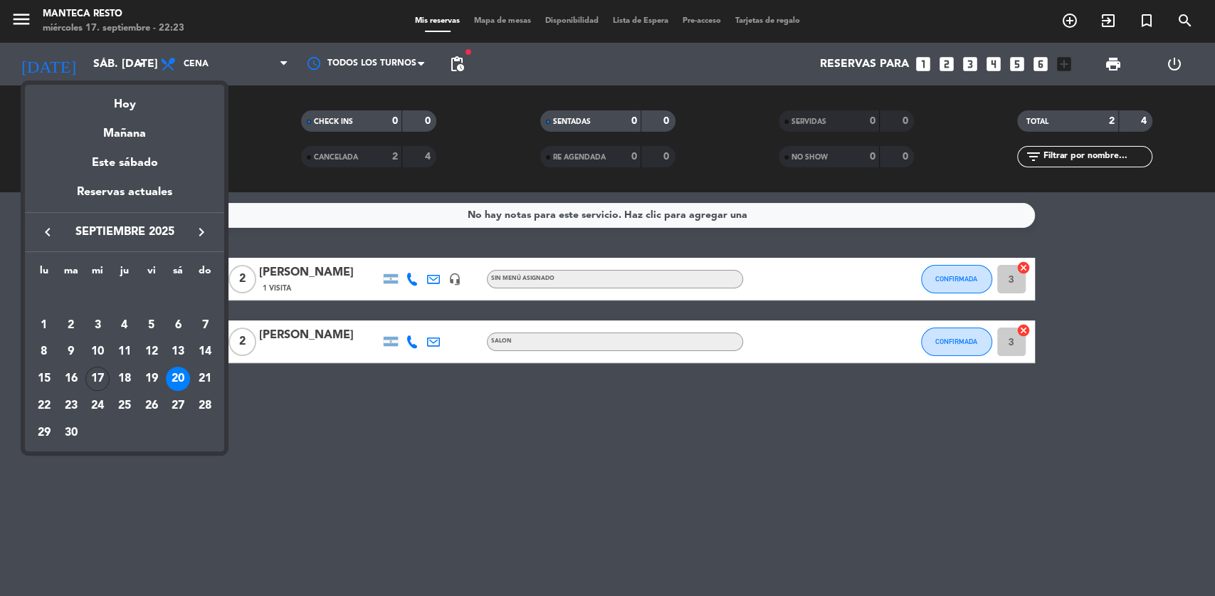
click at [211, 374] on div "21" at bounding box center [205, 379] width 24 height 24
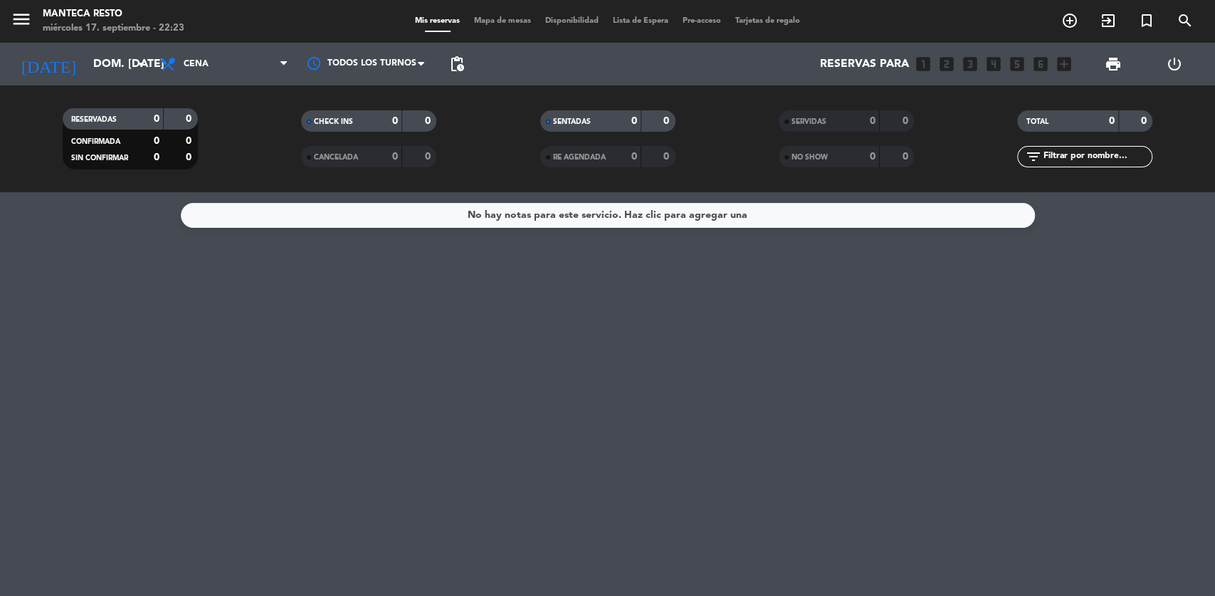
click at [132, 65] on icon "arrow_drop_down" at bounding box center [140, 64] width 17 height 17
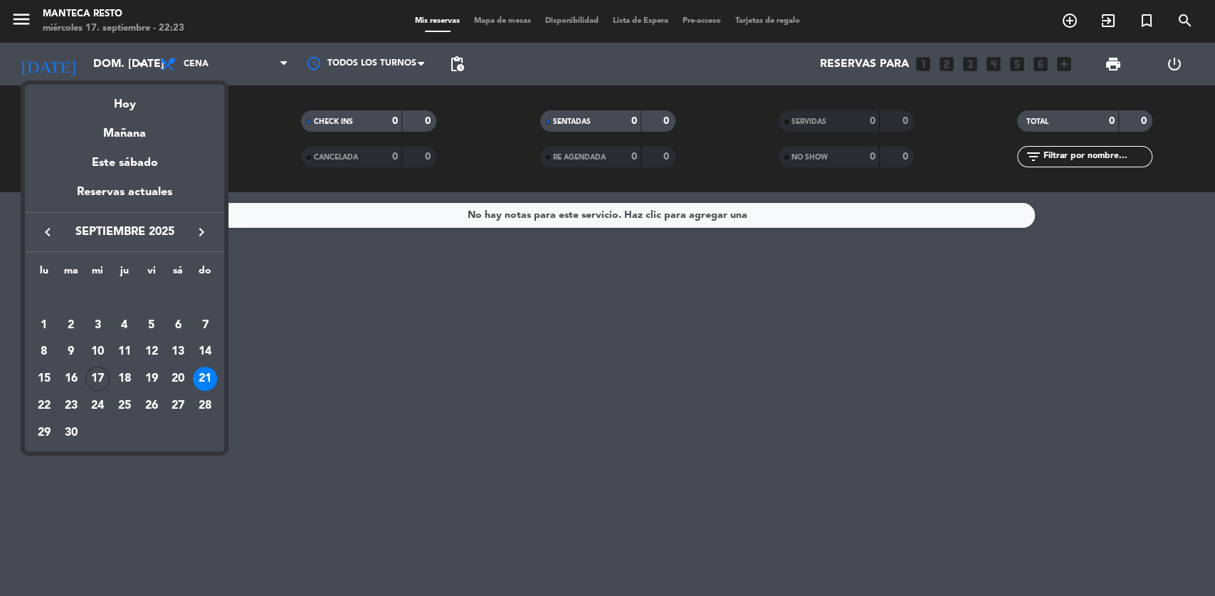
click at [50, 400] on div "22" at bounding box center [44, 406] width 24 height 24
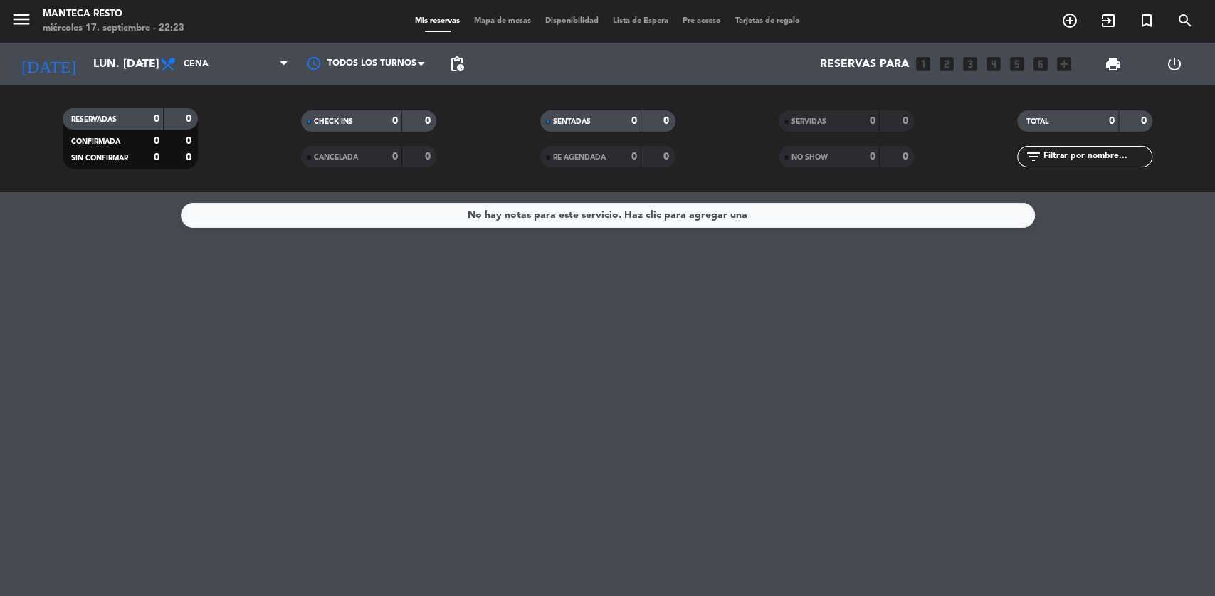
click at [144, 61] on icon "arrow_drop_down" at bounding box center [140, 64] width 17 height 17
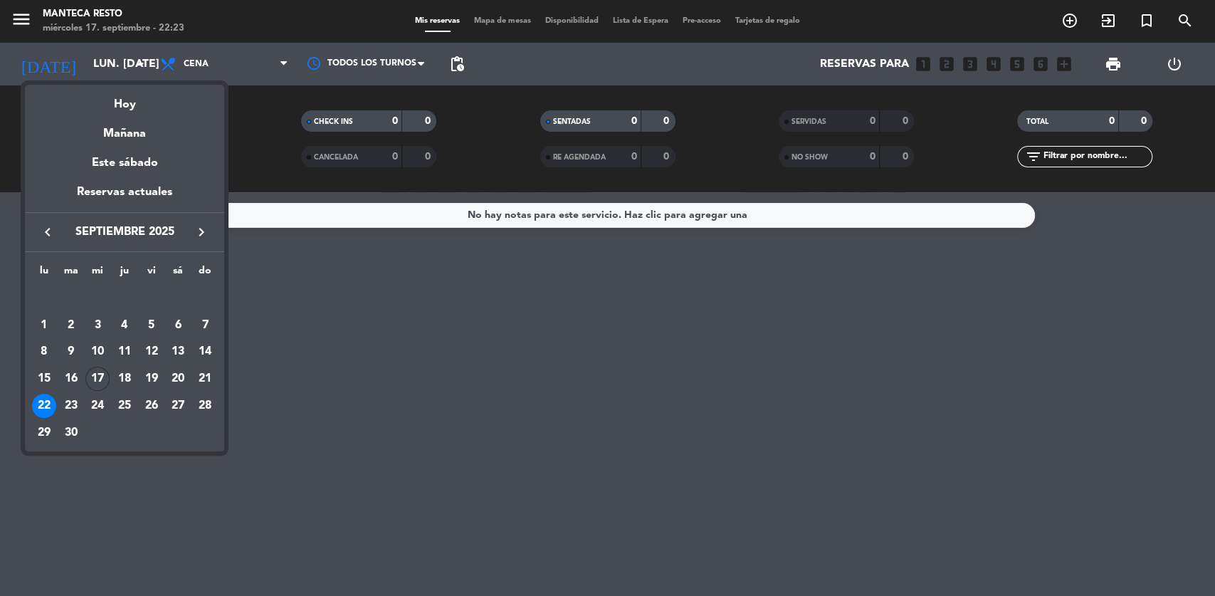
click at [92, 379] on div "17" at bounding box center [97, 379] width 24 height 24
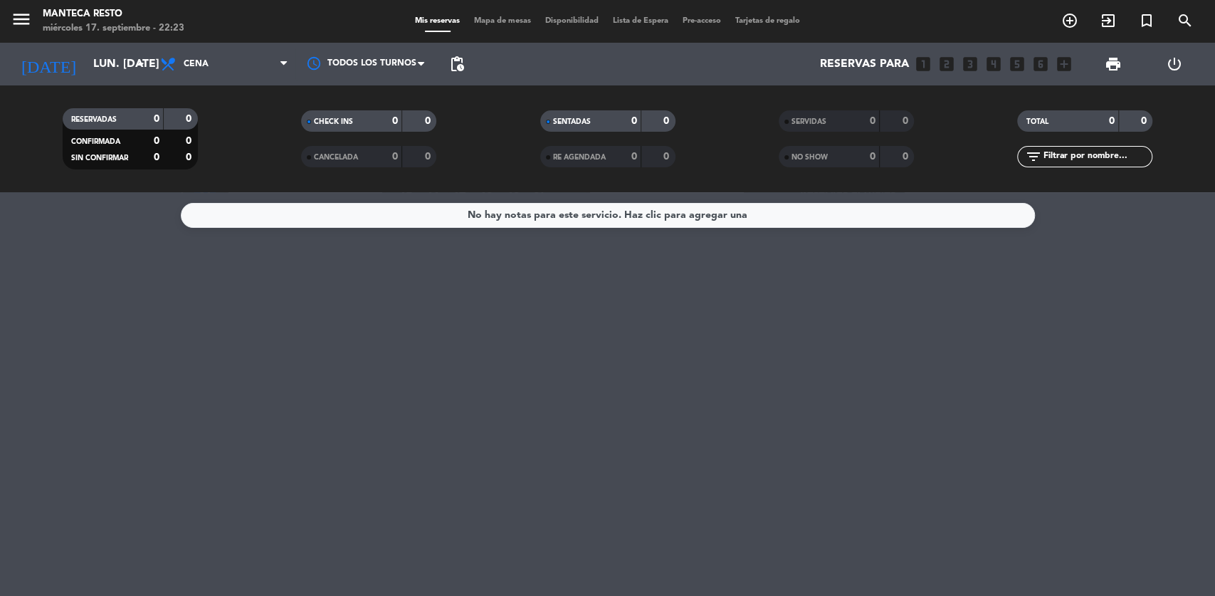
type input "mié. [DATE]"
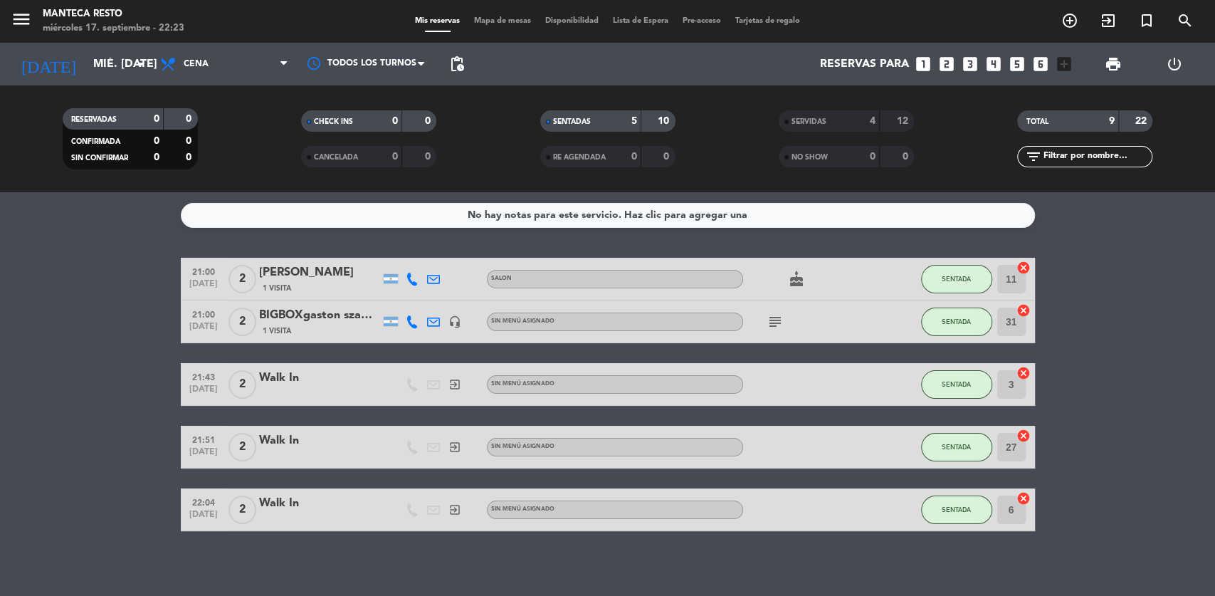
scroll to position [6, 0]
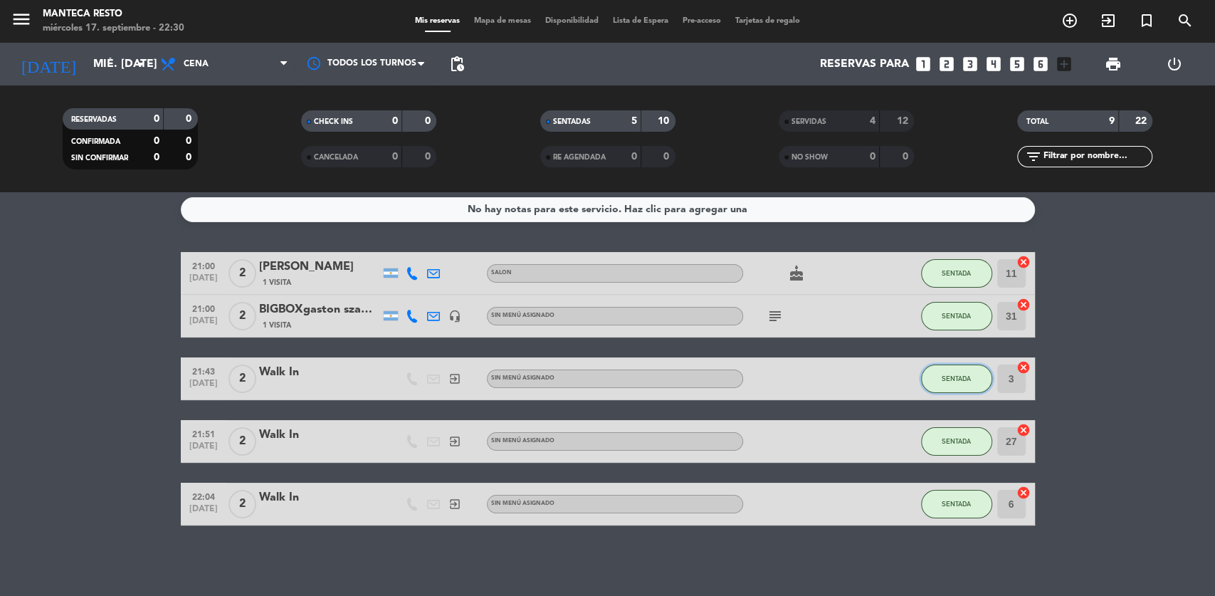
click at [969, 375] on span "SENTADA" at bounding box center [956, 378] width 29 height 8
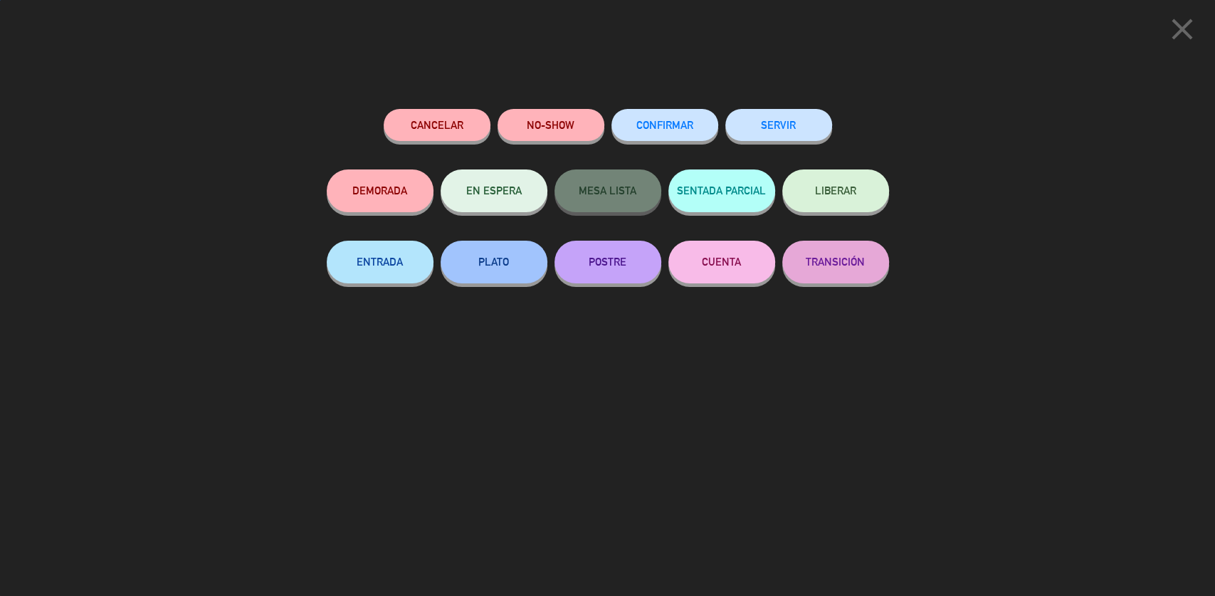
click at [786, 131] on button "SERVIR" at bounding box center [778, 125] width 107 height 32
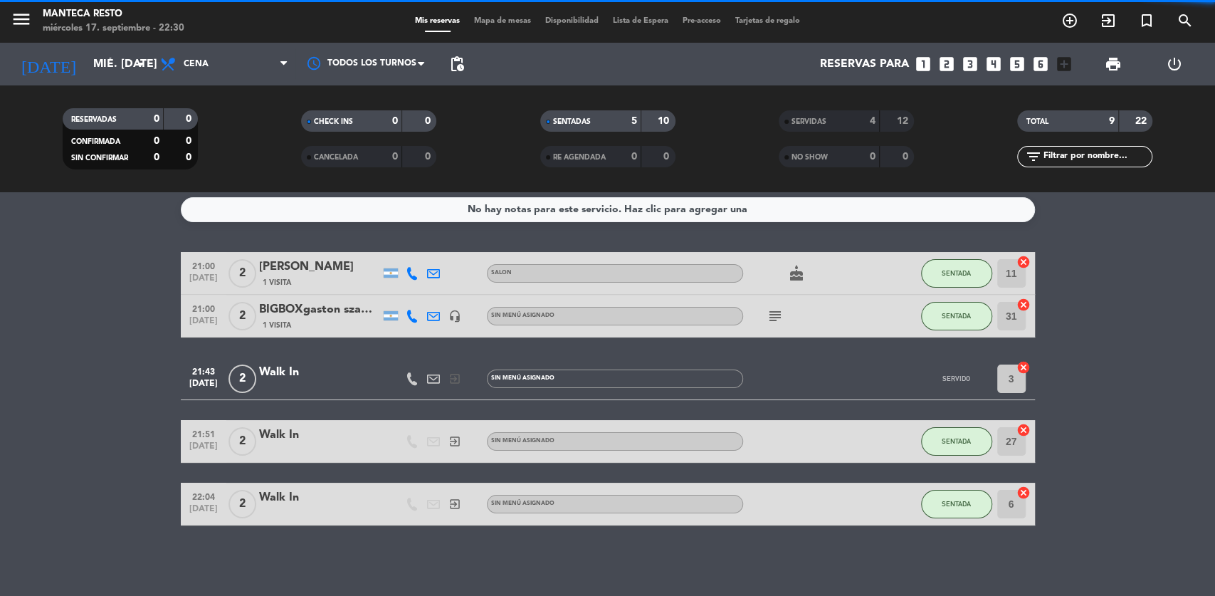
scroll to position [0, 0]
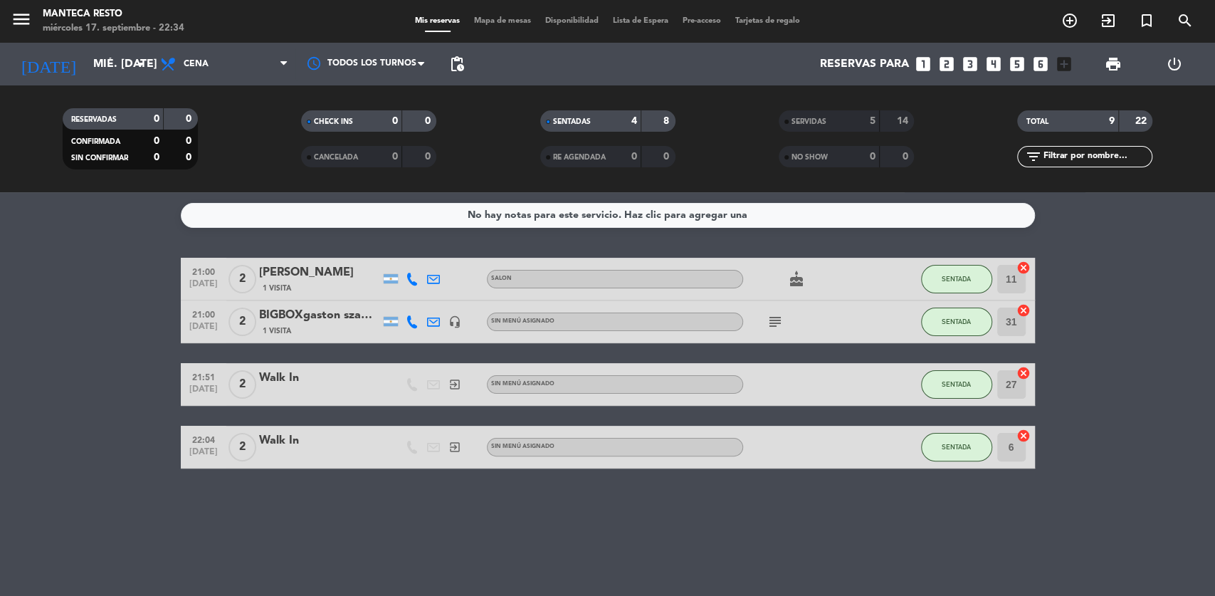
click at [495, 23] on span "Mapa de mesas" at bounding box center [502, 21] width 71 height 8
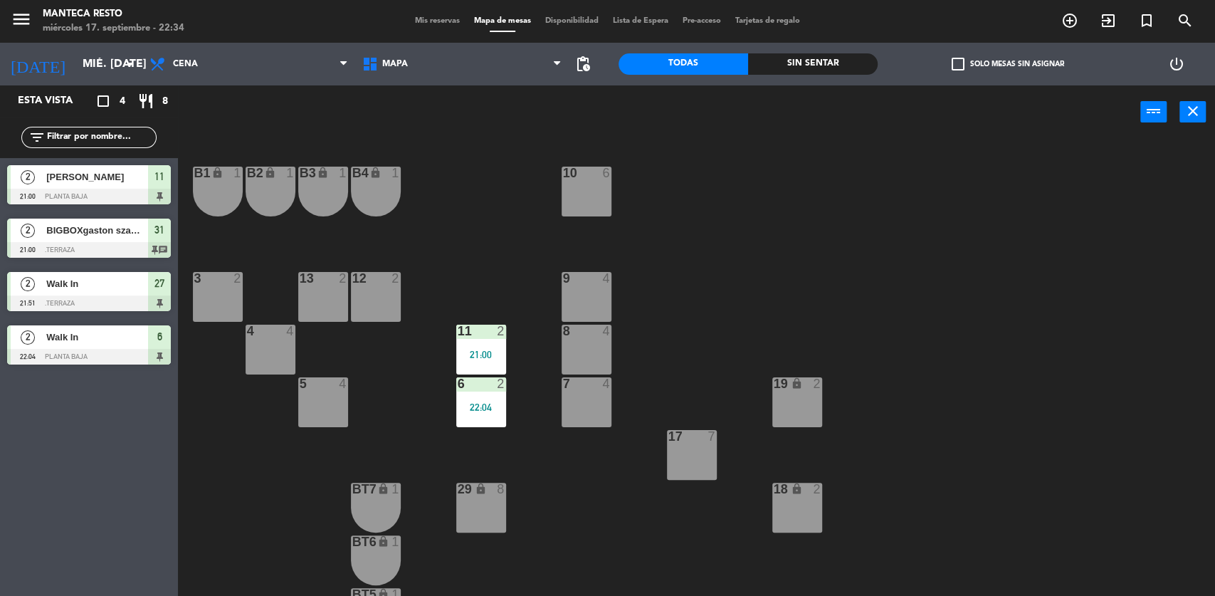
click at [214, 298] on div "3 2" at bounding box center [218, 297] width 50 height 50
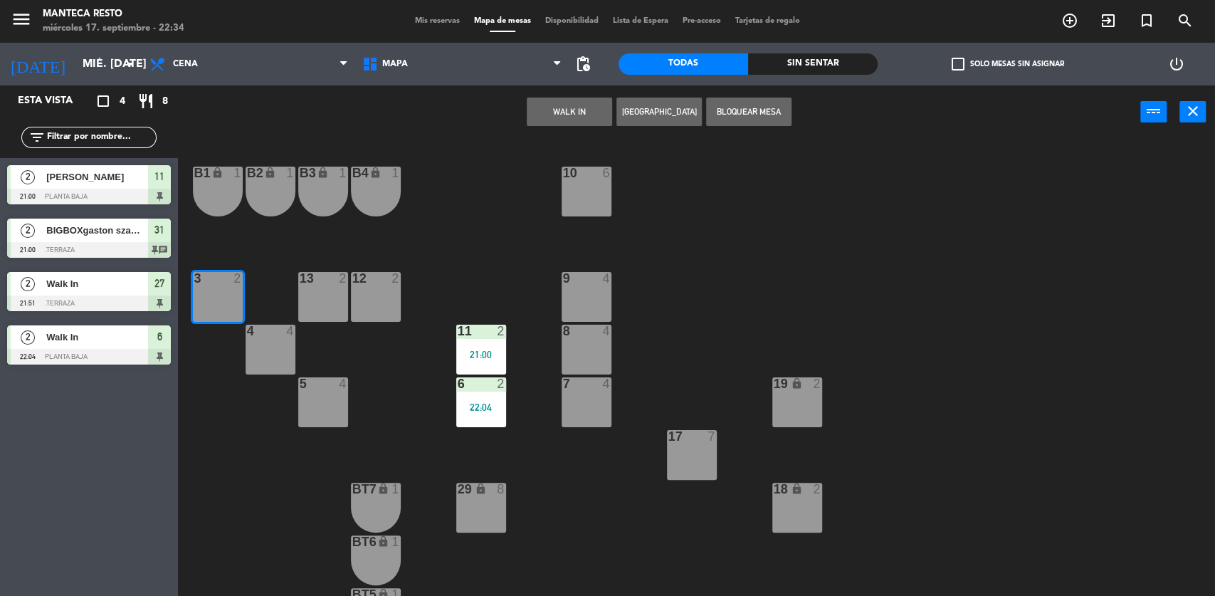
click at [595, 105] on button "WALK IN" at bounding box center [569, 112] width 85 height 28
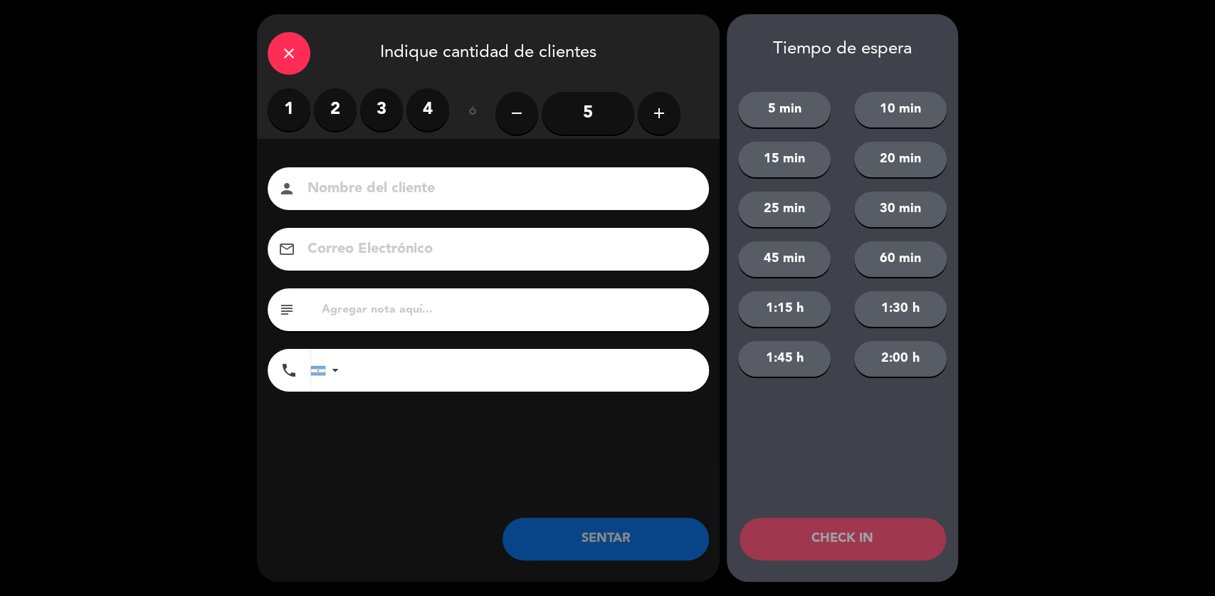
click at [344, 110] on label "2" at bounding box center [335, 109] width 43 height 43
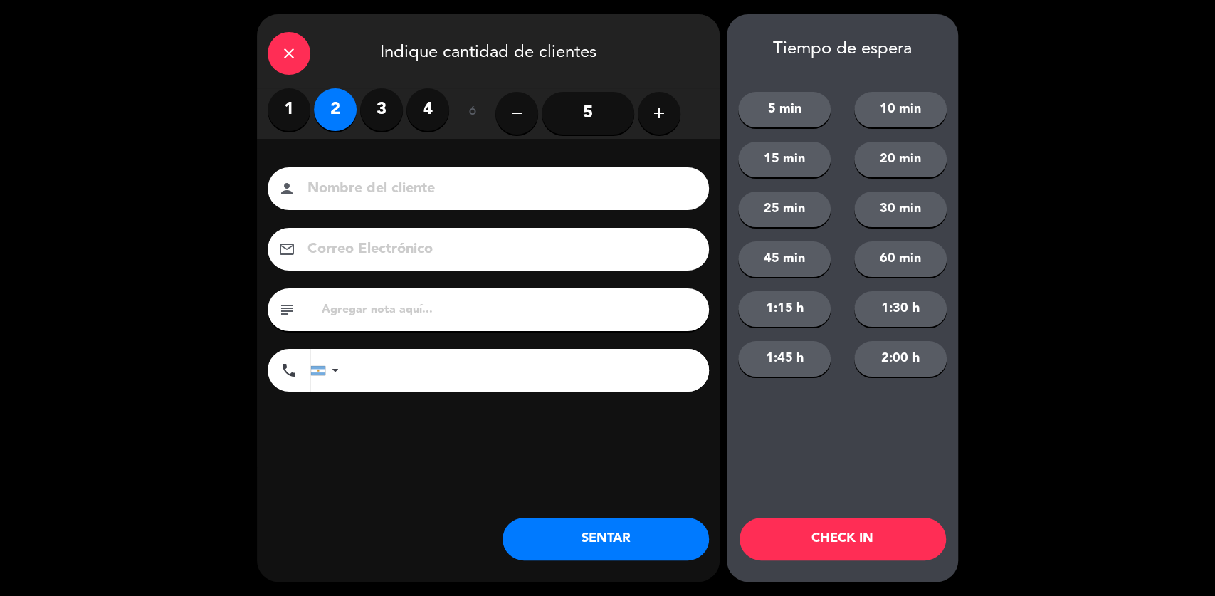
click at [584, 542] on button "SENTAR" at bounding box center [605, 538] width 206 height 43
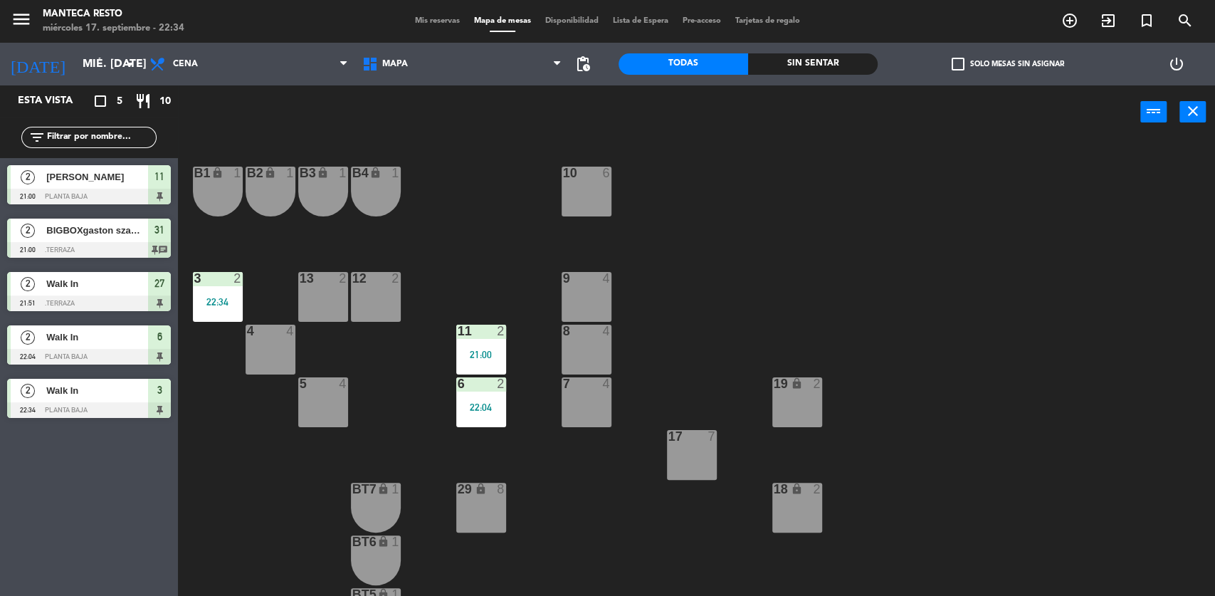
click at [430, 18] on span "Mis reservas" at bounding box center [437, 21] width 59 height 8
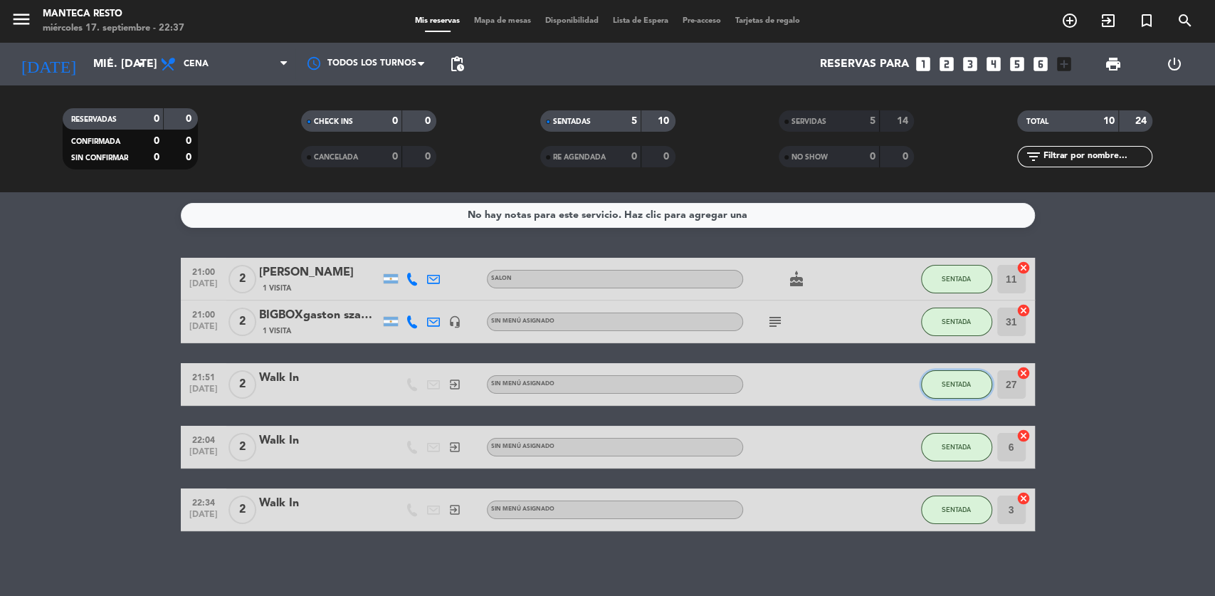
click at [968, 381] on span "SENTADA" at bounding box center [956, 384] width 29 height 8
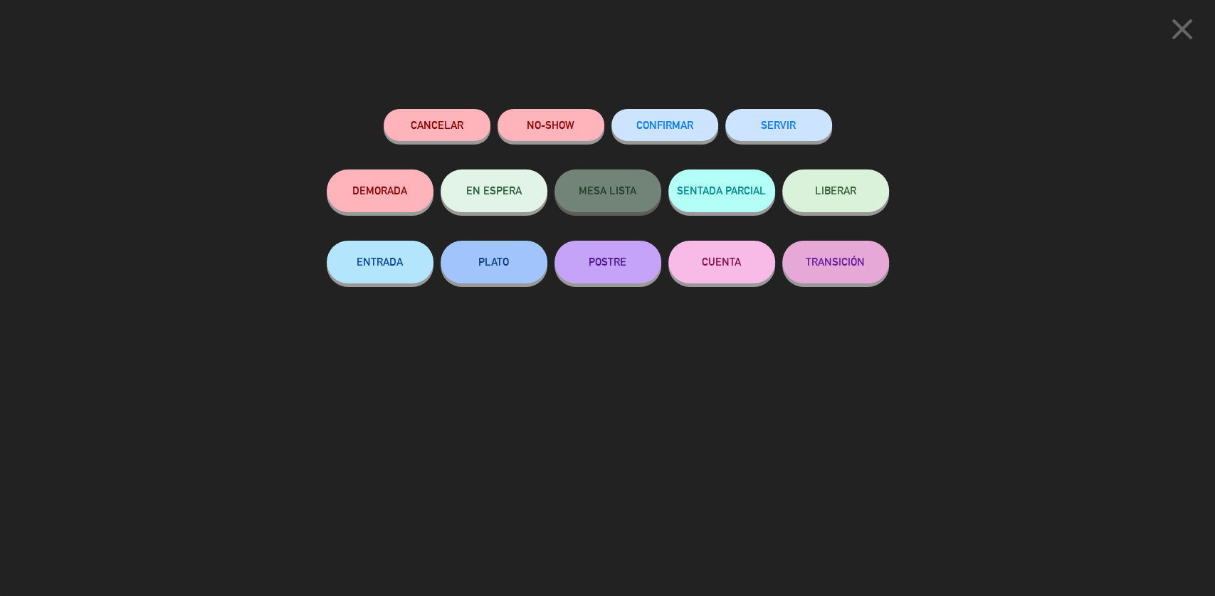
click at [757, 119] on button "SERVIR" at bounding box center [778, 125] width 107 height 32
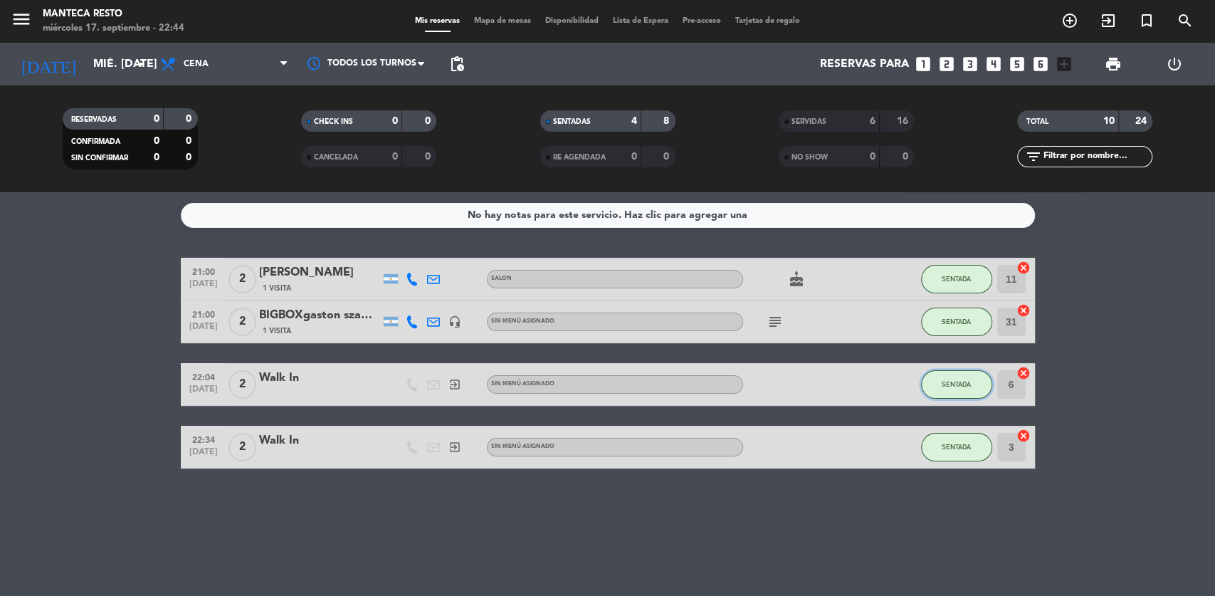
click at [964, 388] on span "SENTADA" at bounding box center [956, 384] width 29 height 8
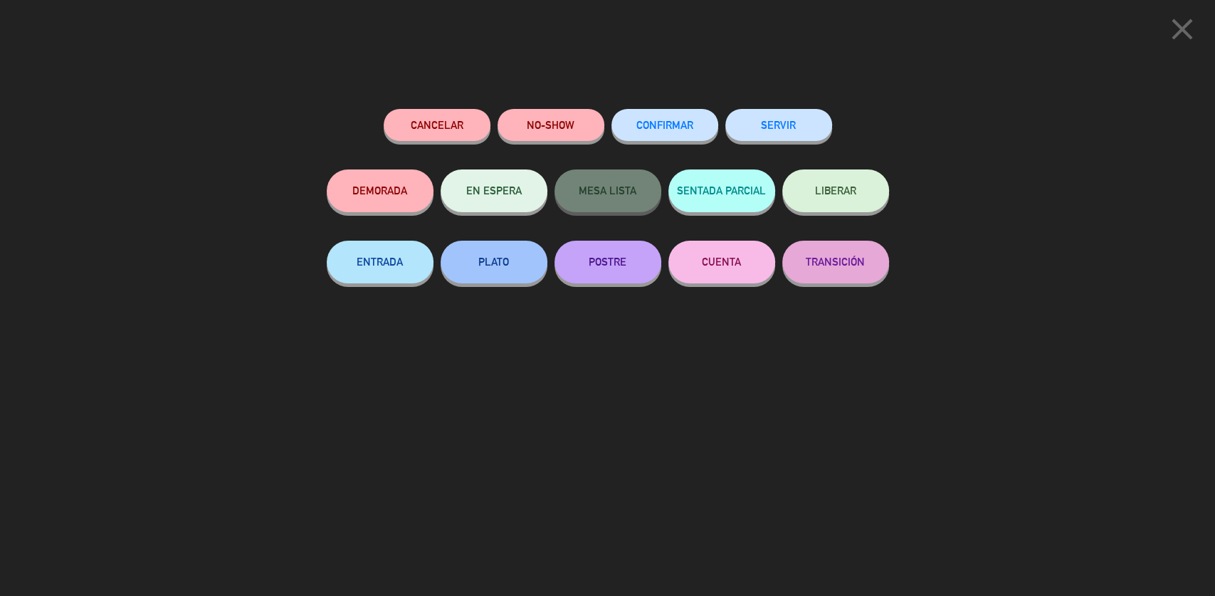
click at [777, 125] on button "SERVIR" at bounding box center [778, 125] width 107 height 32
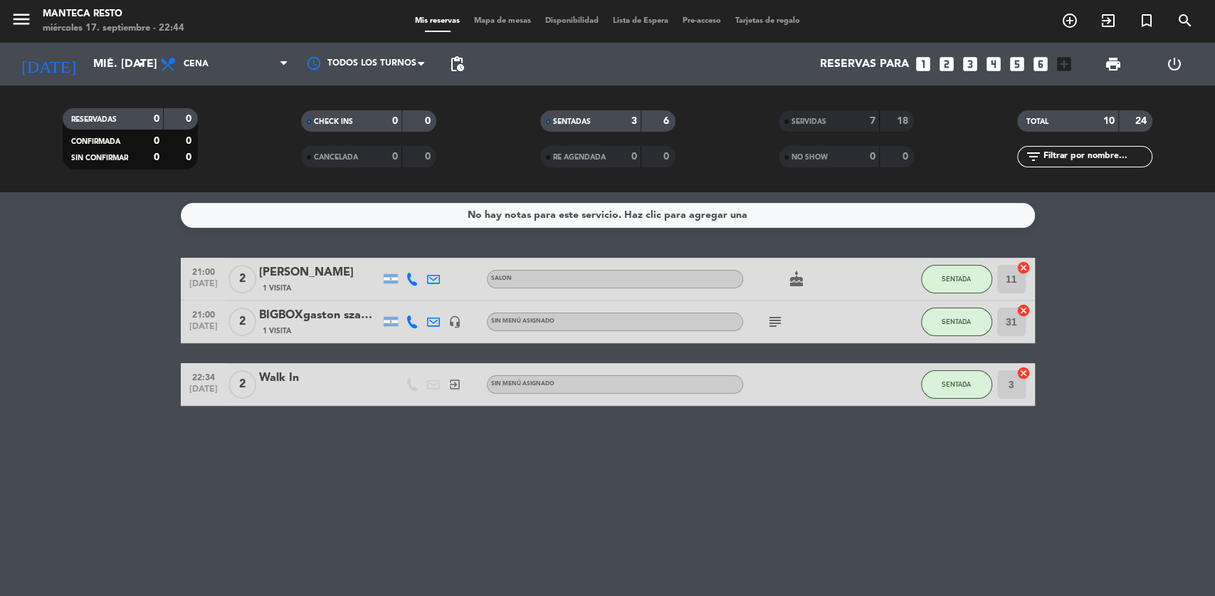
click at [488, 24] on span "Mapa de mesas" at bounding box center [502, 21] width 71 height 8
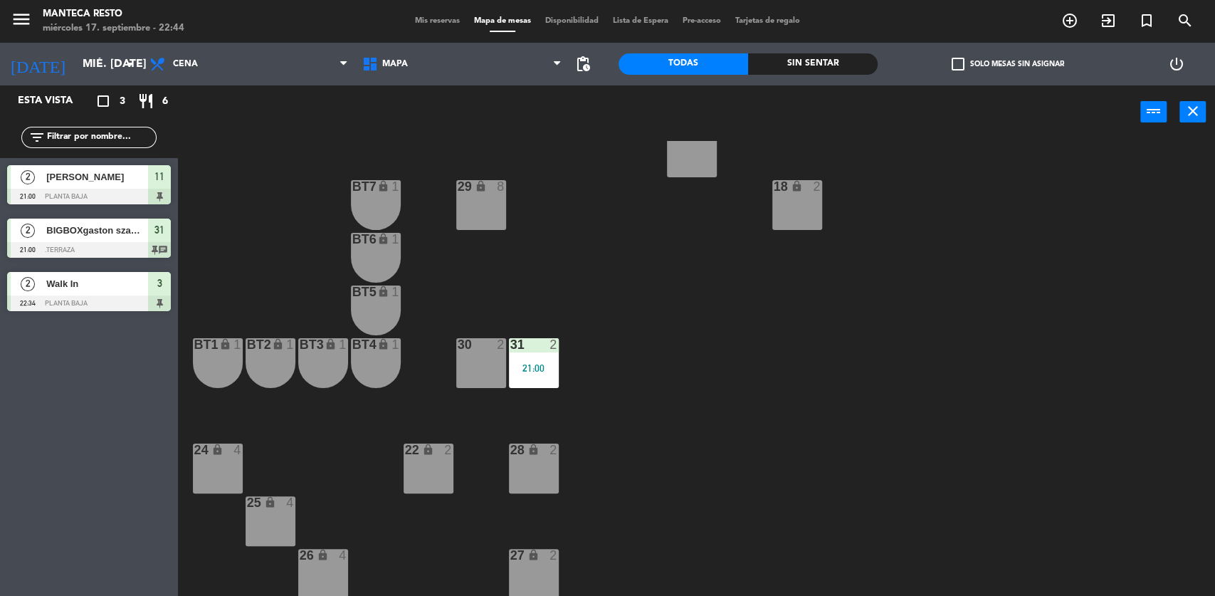
scroll to position [92, 0]
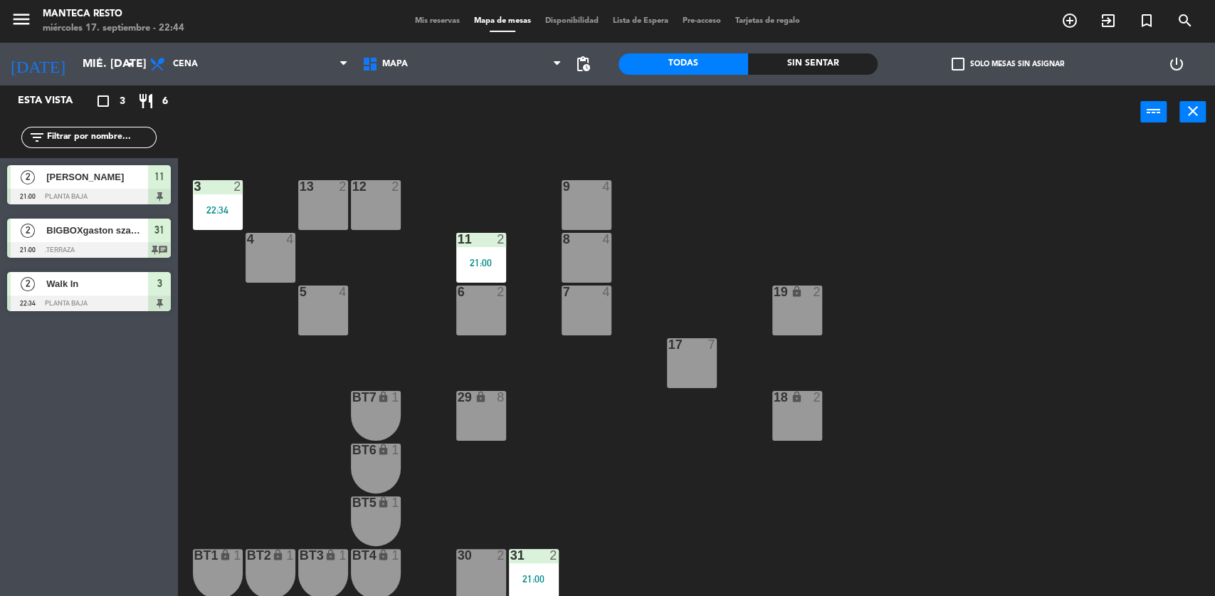
click at [492, 562] on div "30 2" at bounding box center [481, 556] width 50 height 14
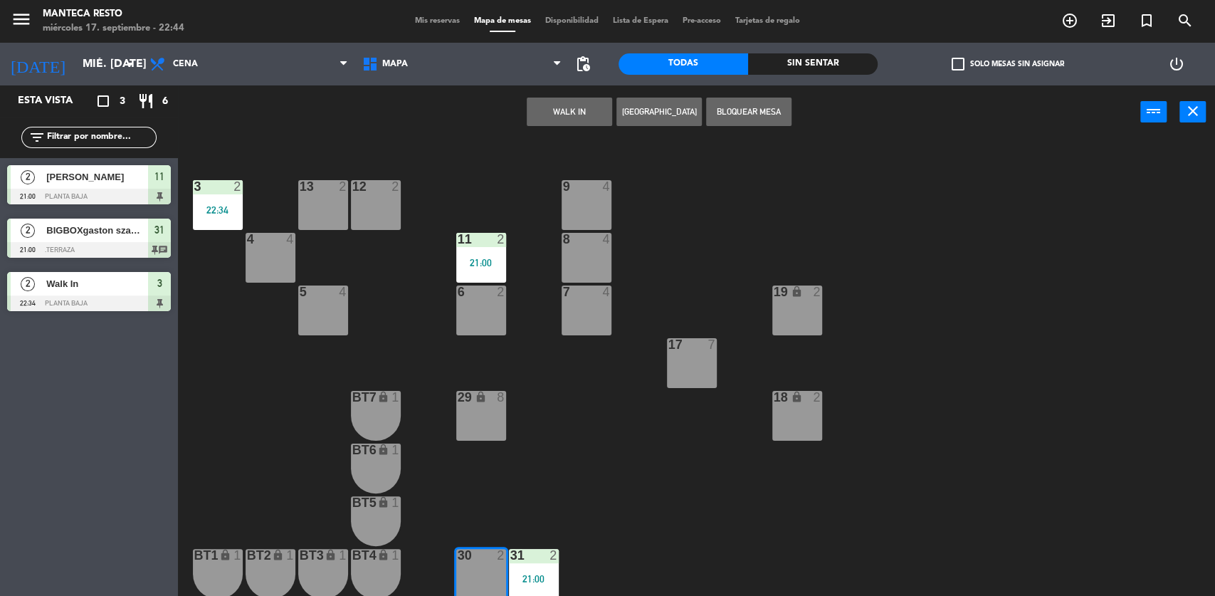
click at [562, 110] on button "WALK IN" at bounding box center [569, 112] width 85 height 28
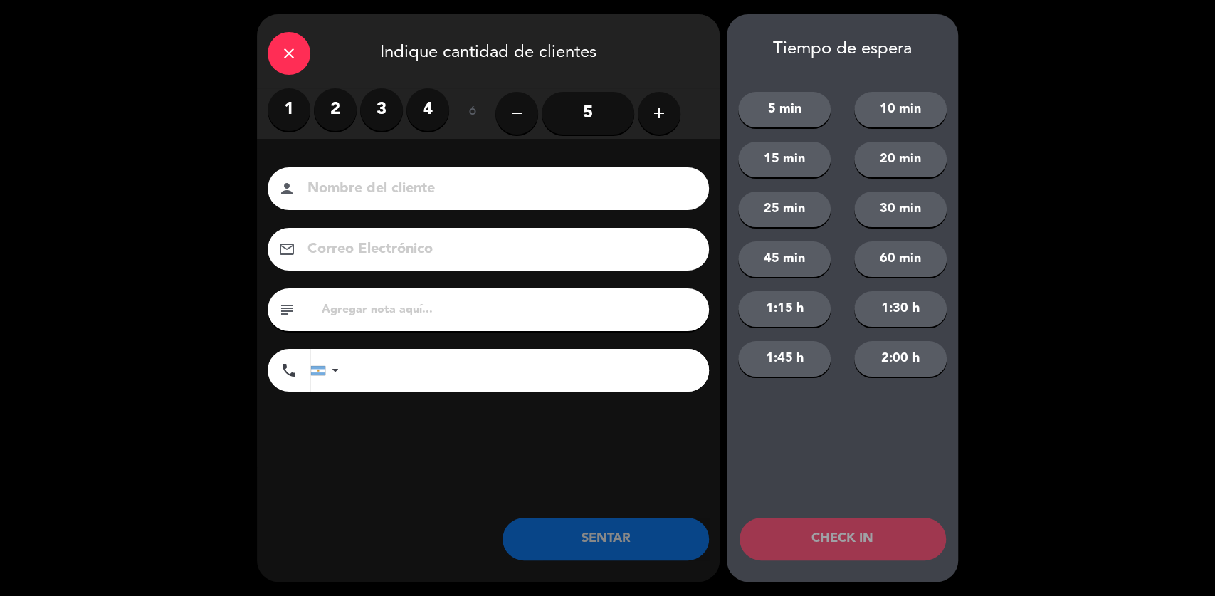
click at [339, 105] on label "2" at bounding box center [335, 109] width 43 height 43
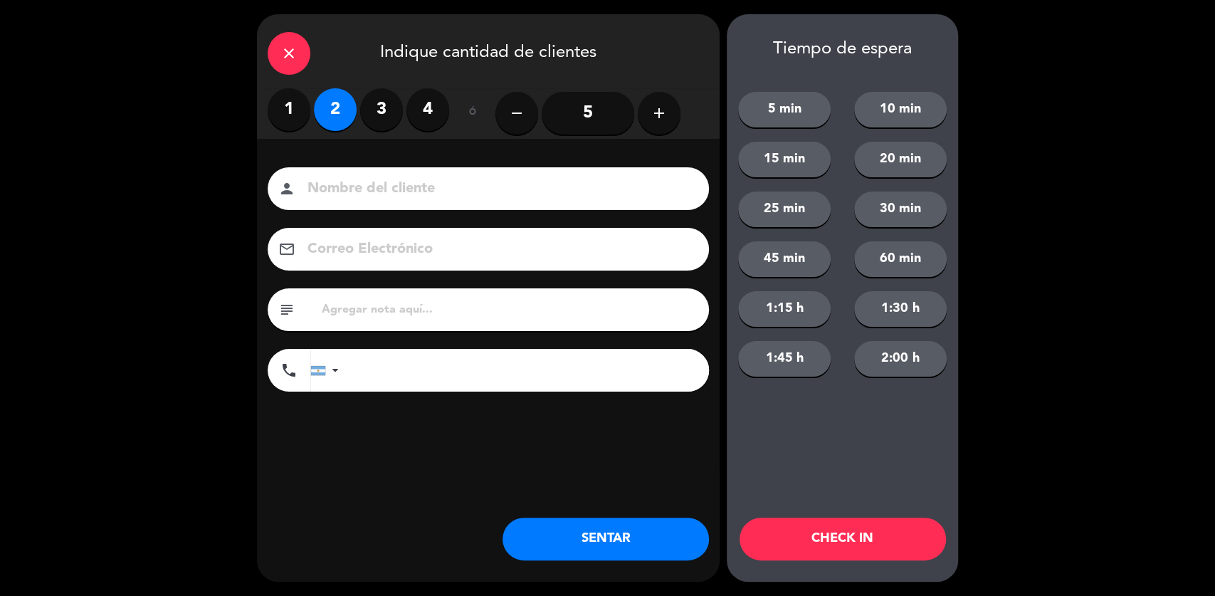
click at [595, 549] on button "SENTAR" at bounding box center [605, 538] width 206 height 43
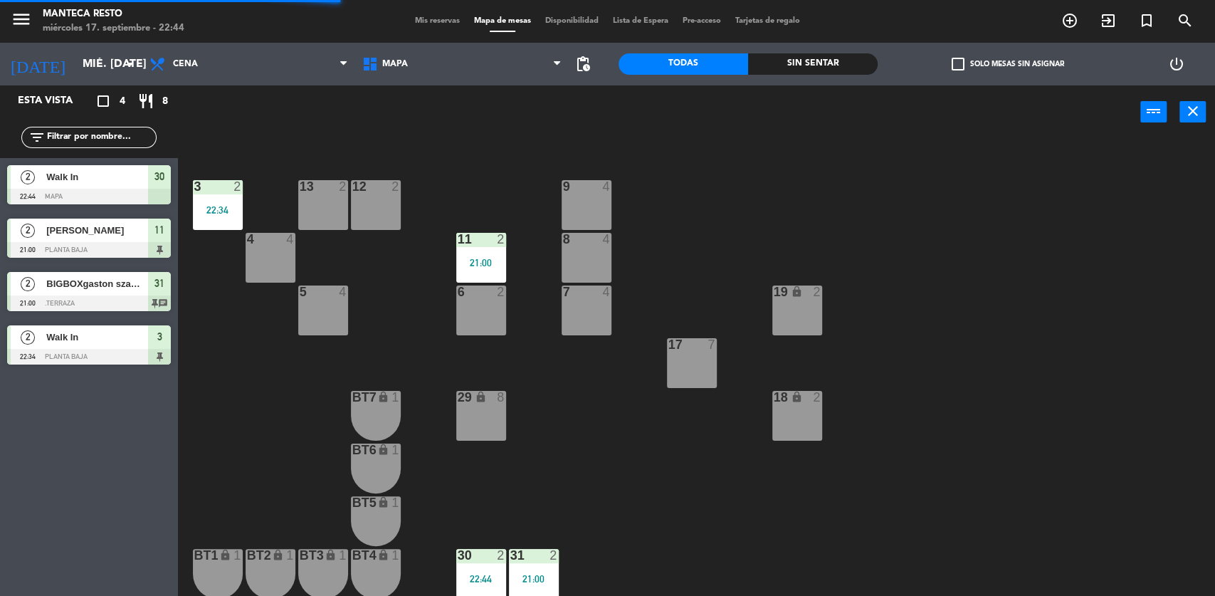
click at [427, 24] on span "Mis reservas" at bounding box center [437, 21] width 59 height 8
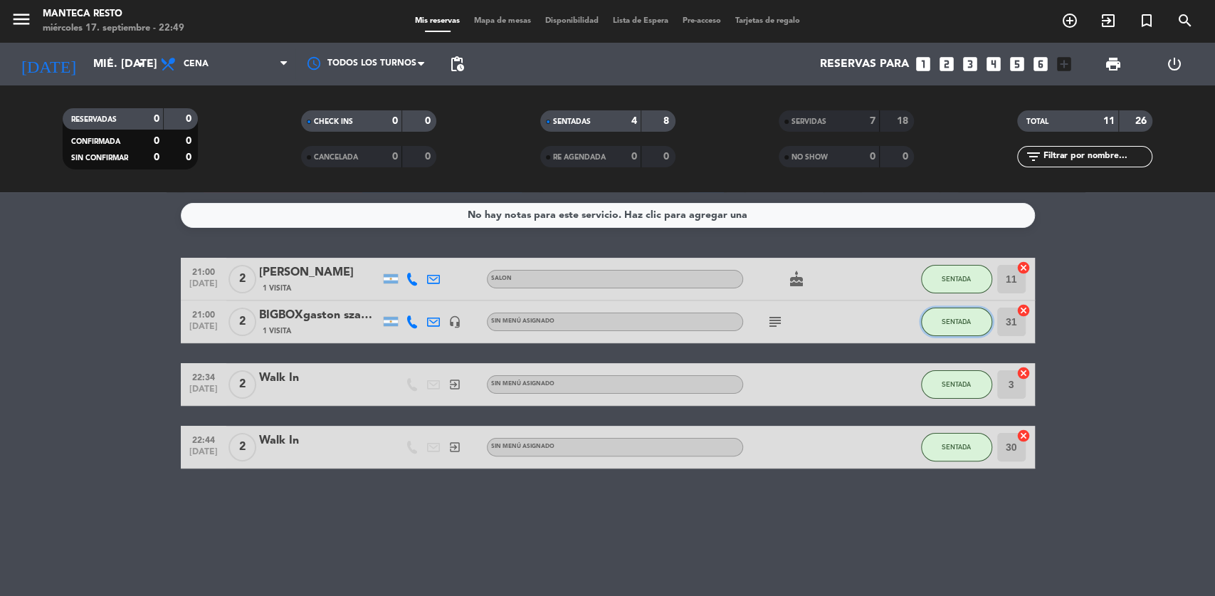
click at [964, 324] on span "SENTADA" at bounding box center [956, 321] width 29 height 8
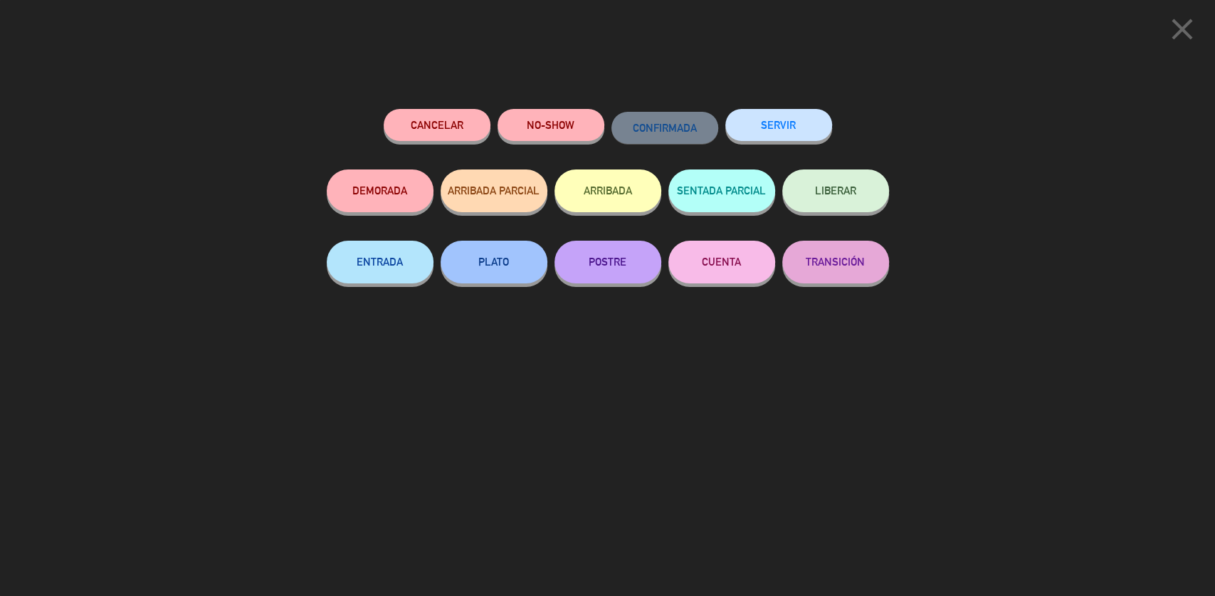
click at [782, 115] on button "SERVIR" at bounding box center [778, 125] width 107 height 32
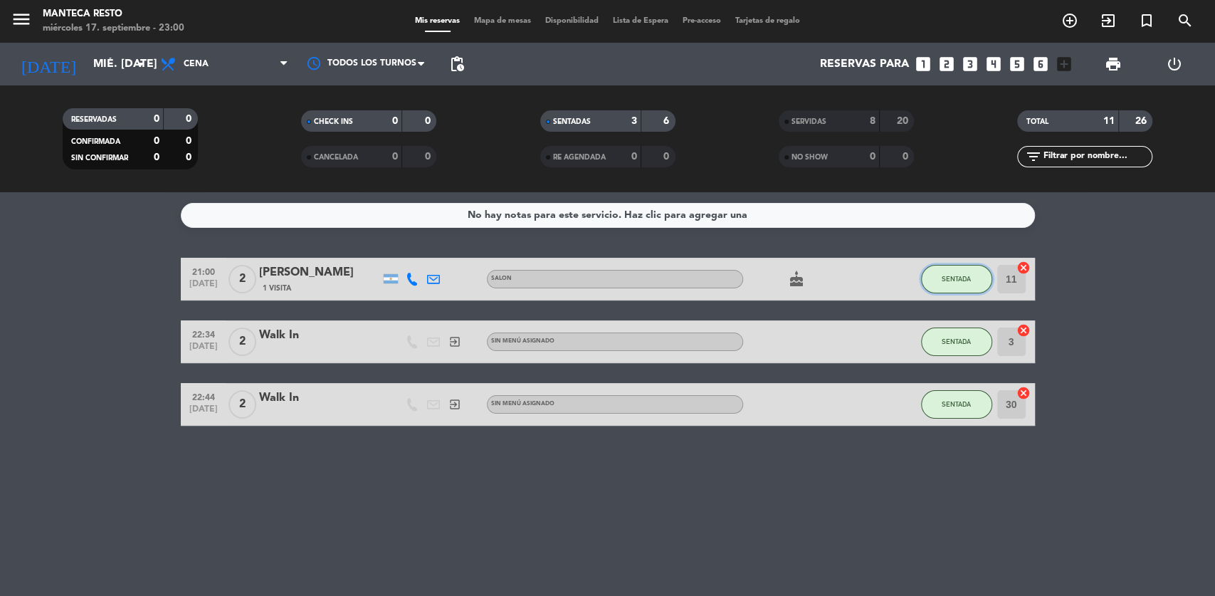
click at [957, 275] on span "SENTADA" at bounding box center [956, 279] width 29 height 8
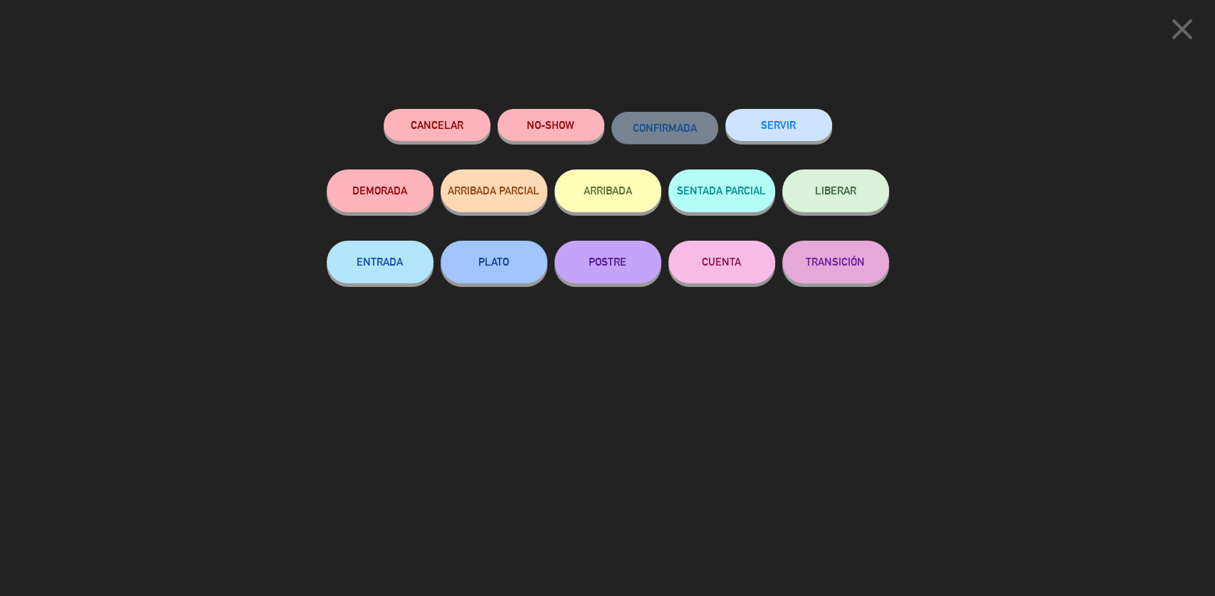
click at [757, 127] on button "SERVIR" at bounding box center [778, 125] width 107 height 32
